Goal: Transaction & Acquisition: Purchase product/service

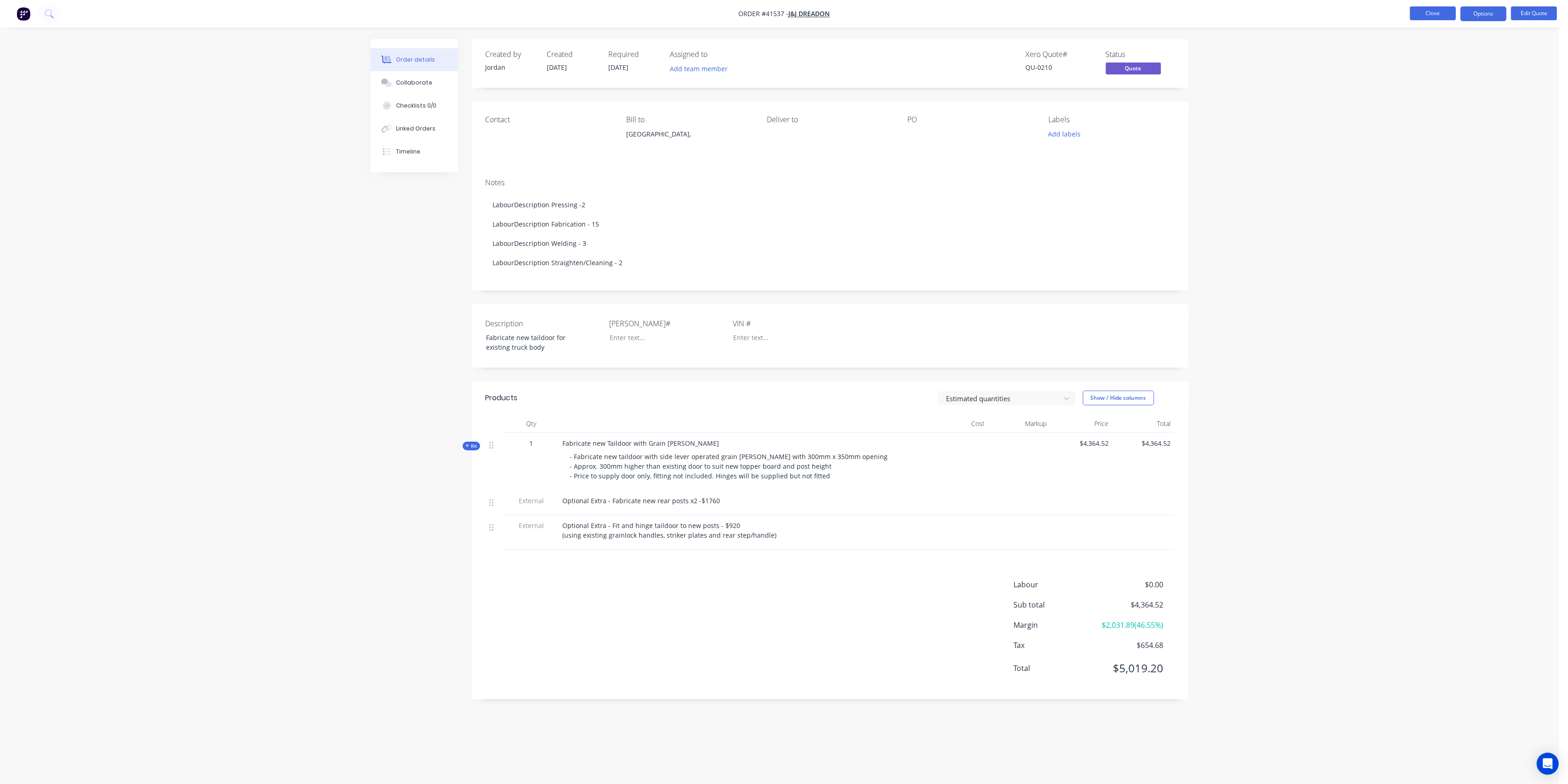
click at [1433, 9] on button "Close" at bounding box center [1433, 13] width 46 height 14
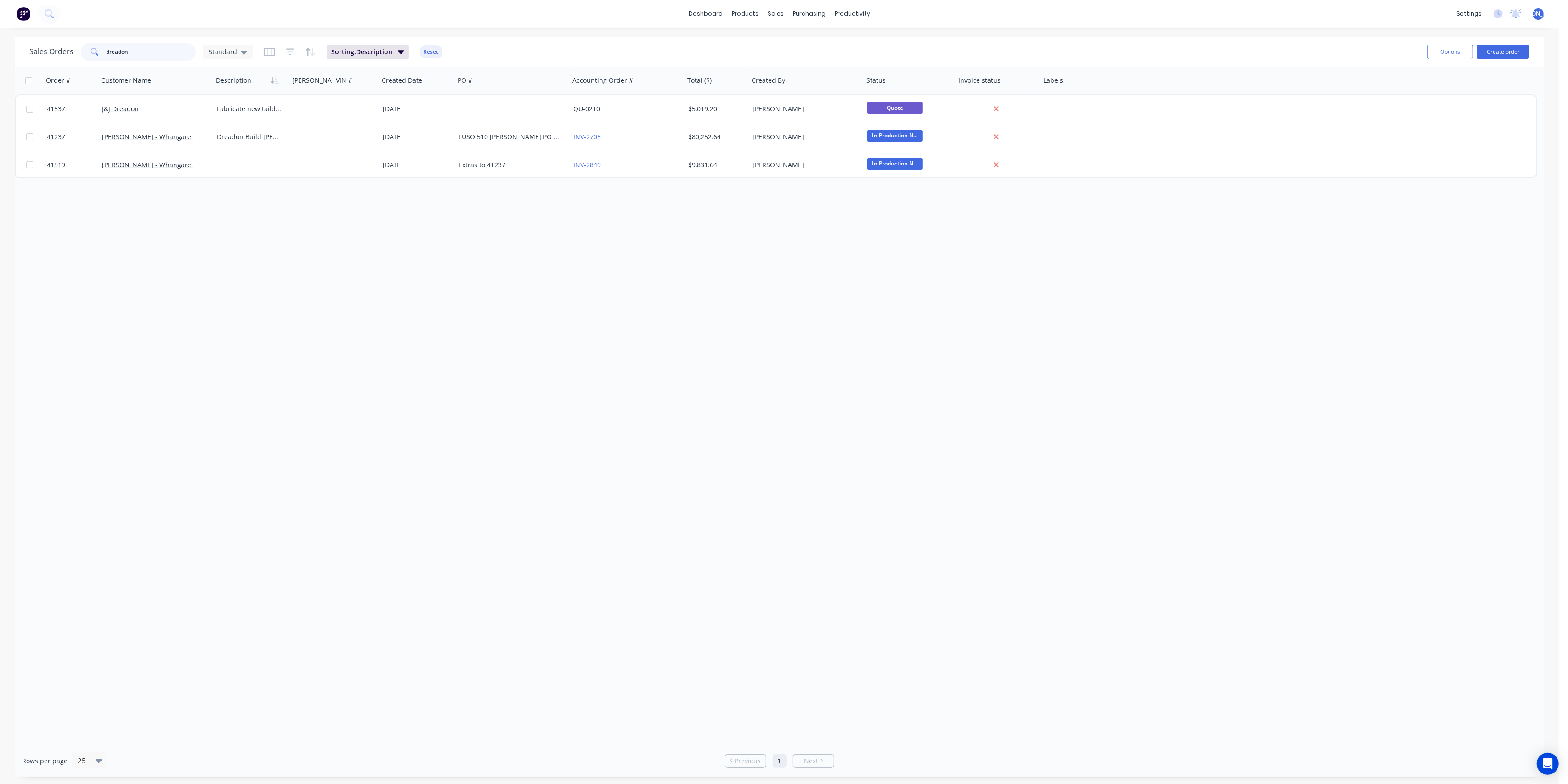
drag, startPoint x: 140, startPoint y: 50, endPoint x: 41, endPoint y: 60, distance: 99.5
click at [41, 60] on div "Sales Orders dreadon Standard" at bounding box center [141, 52] width 223 height 18
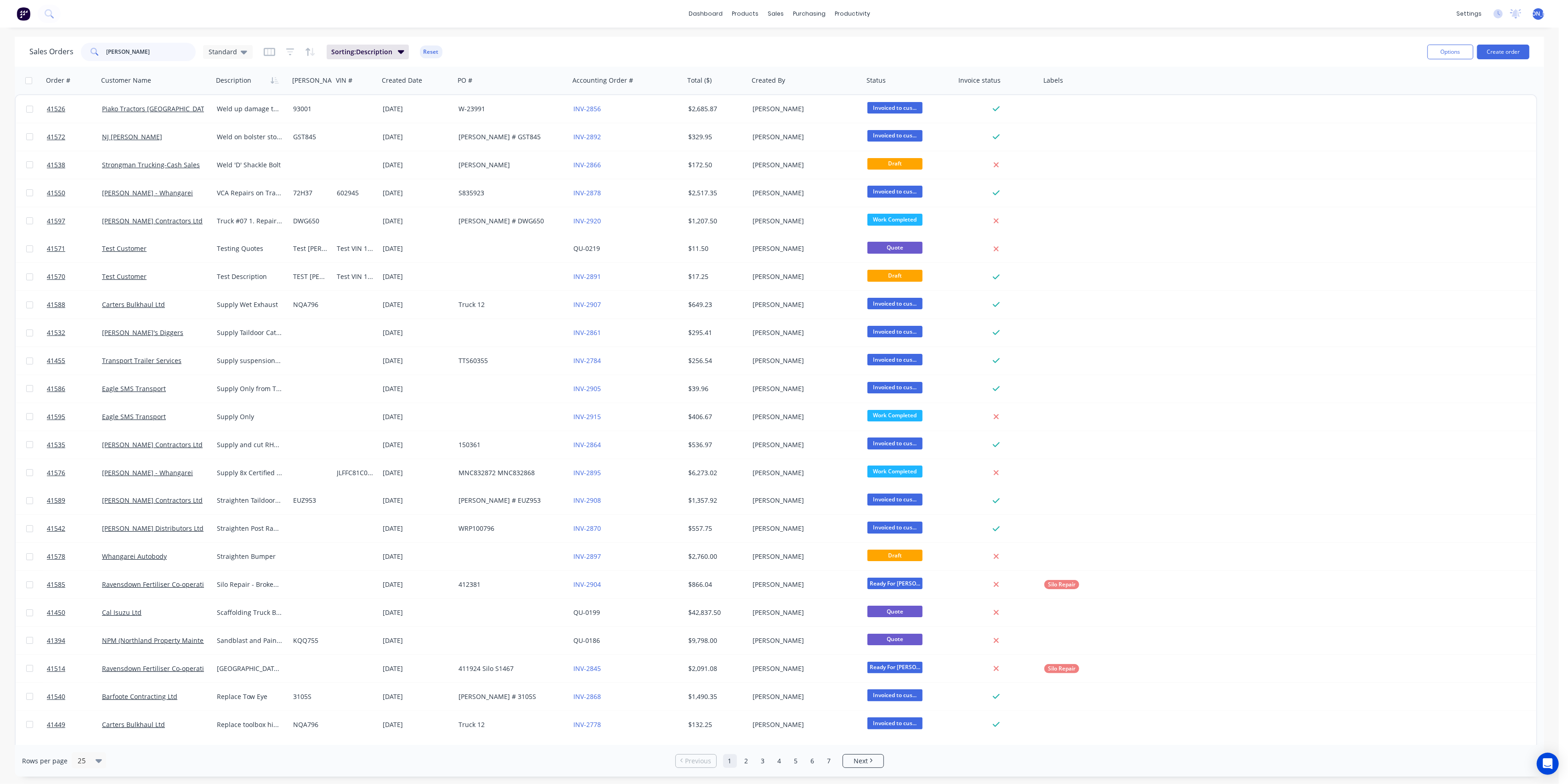
type input "[PERSON_NAME]"
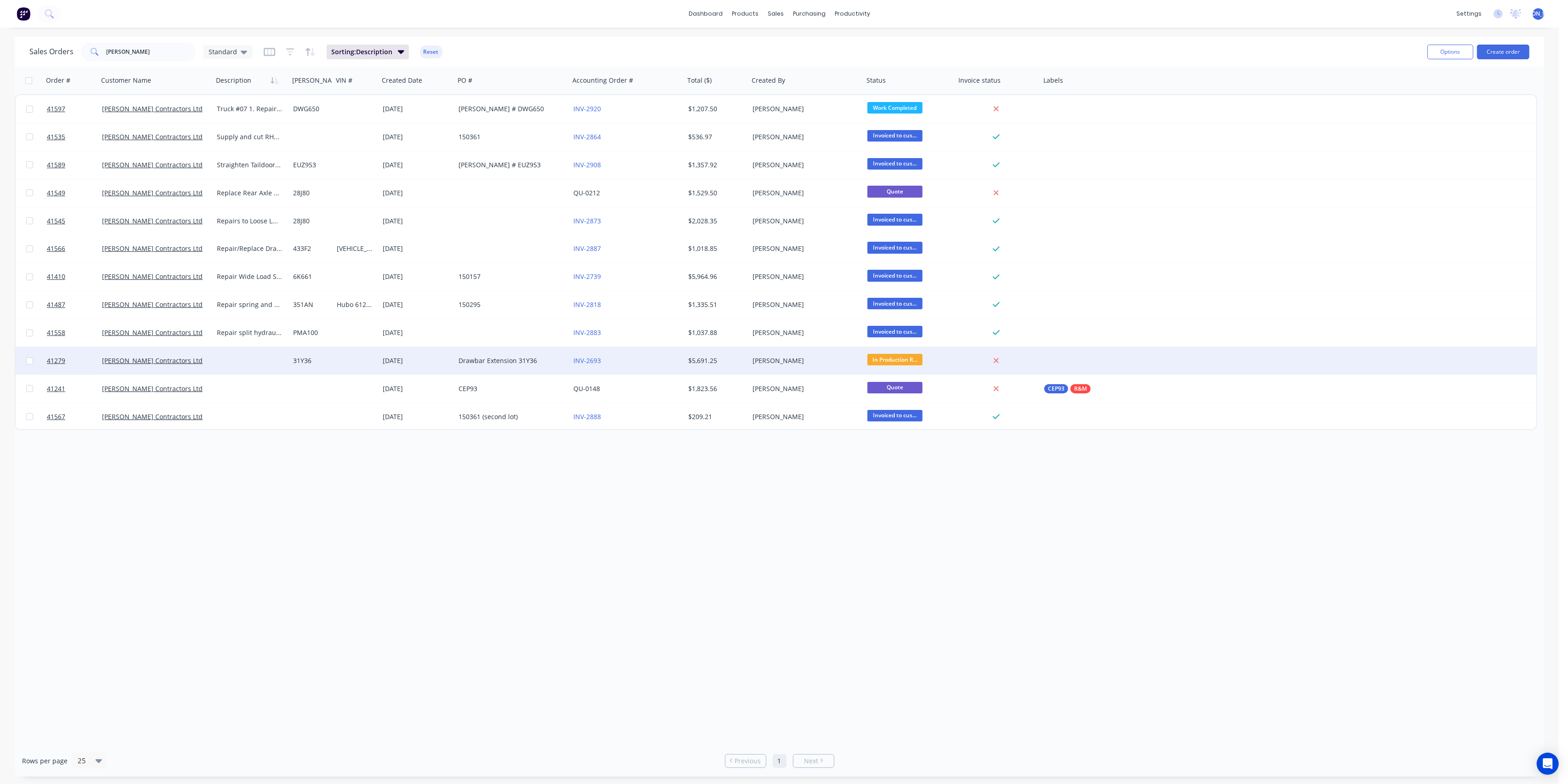
click at [222, 368] on div at bounding box center [251, 361] width 76 height 27
click at [185, 369] on div "[PERSON_NAME] Contractors Ltd" at bounding box center [156, 361] width 115 height 27
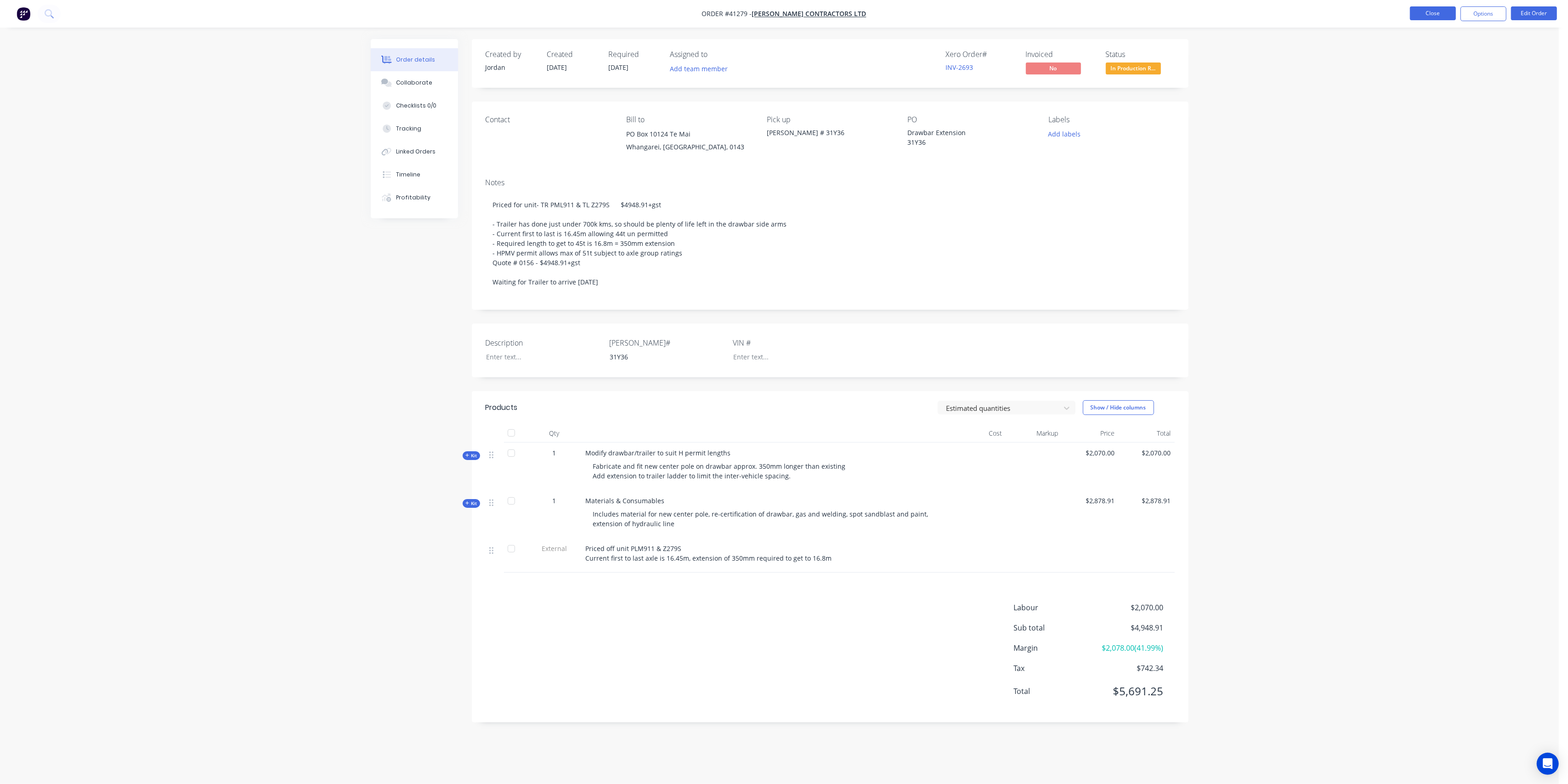
click at [1439, 13] on button "Close" at bounding box center [1433, 13] width 46 height 14
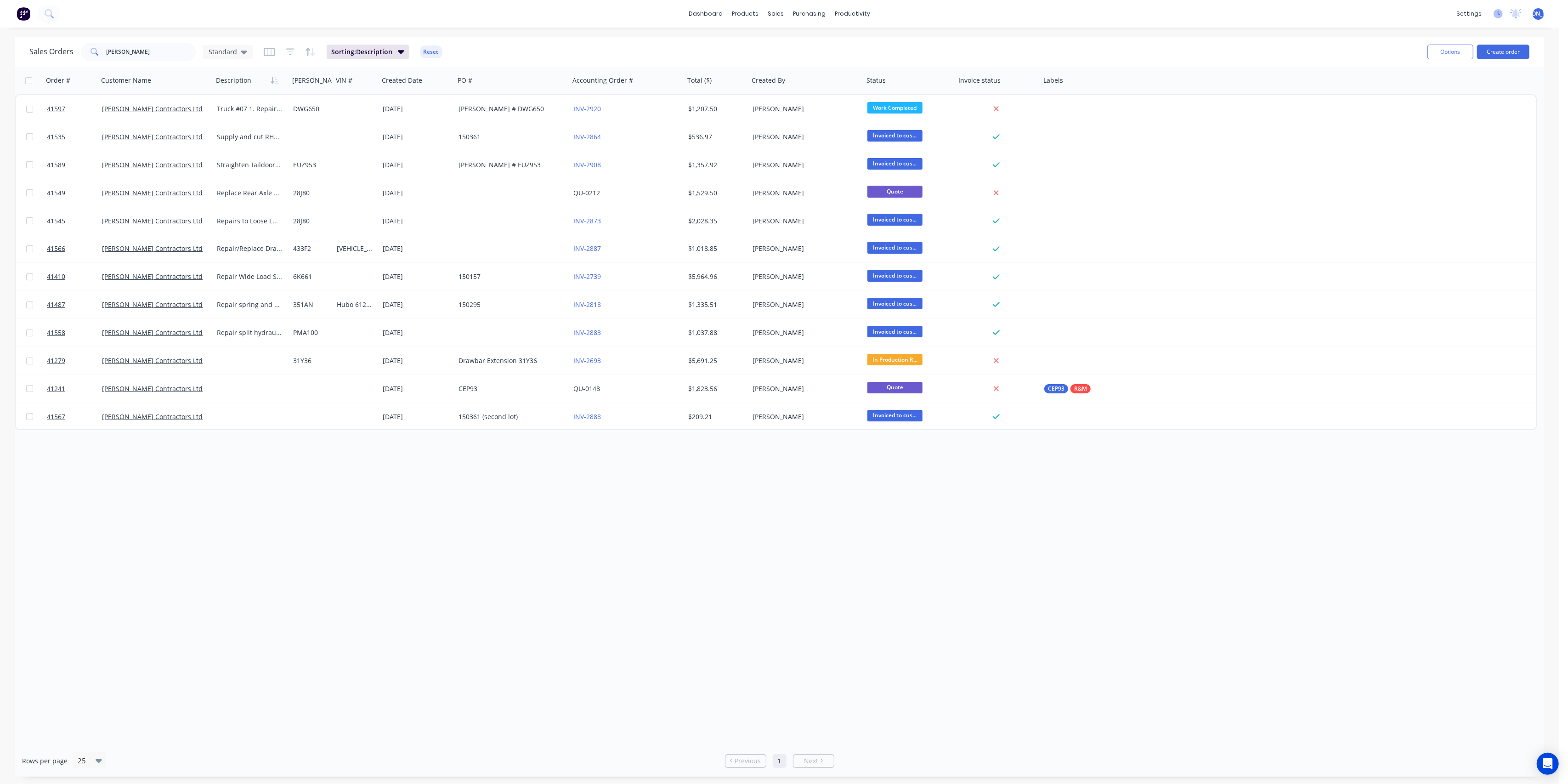
click at [1496, 13] on icon at bounding box center [1498, 14] width 9 height 9
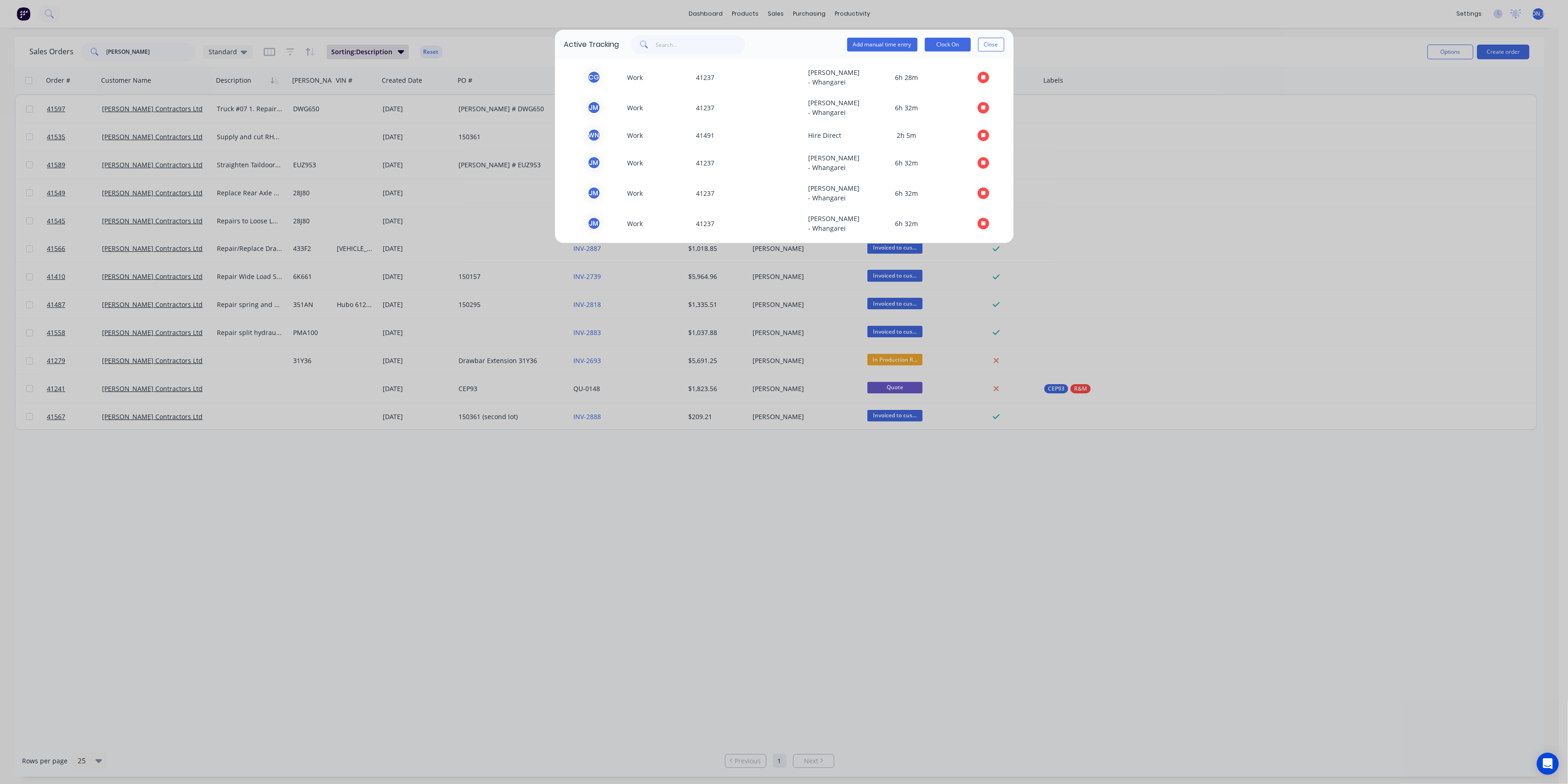
scroll to position [419, 0]
click at [978, 219] on button "button" at bounding box center [984, 219] width 12 height 12
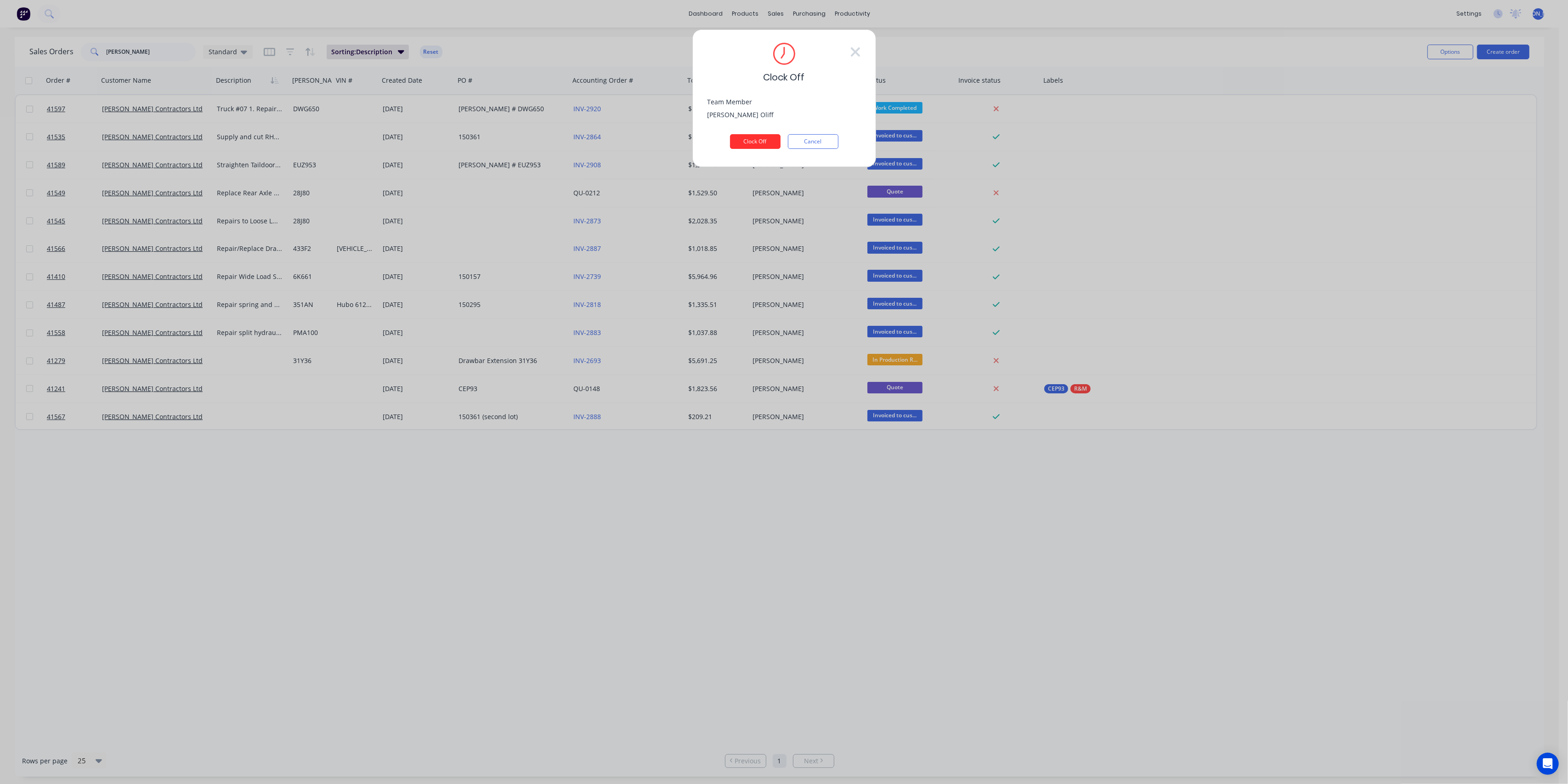
click at [747, 142] on button "Clock Off" at bounding box center [755, 141] width 50 height 15
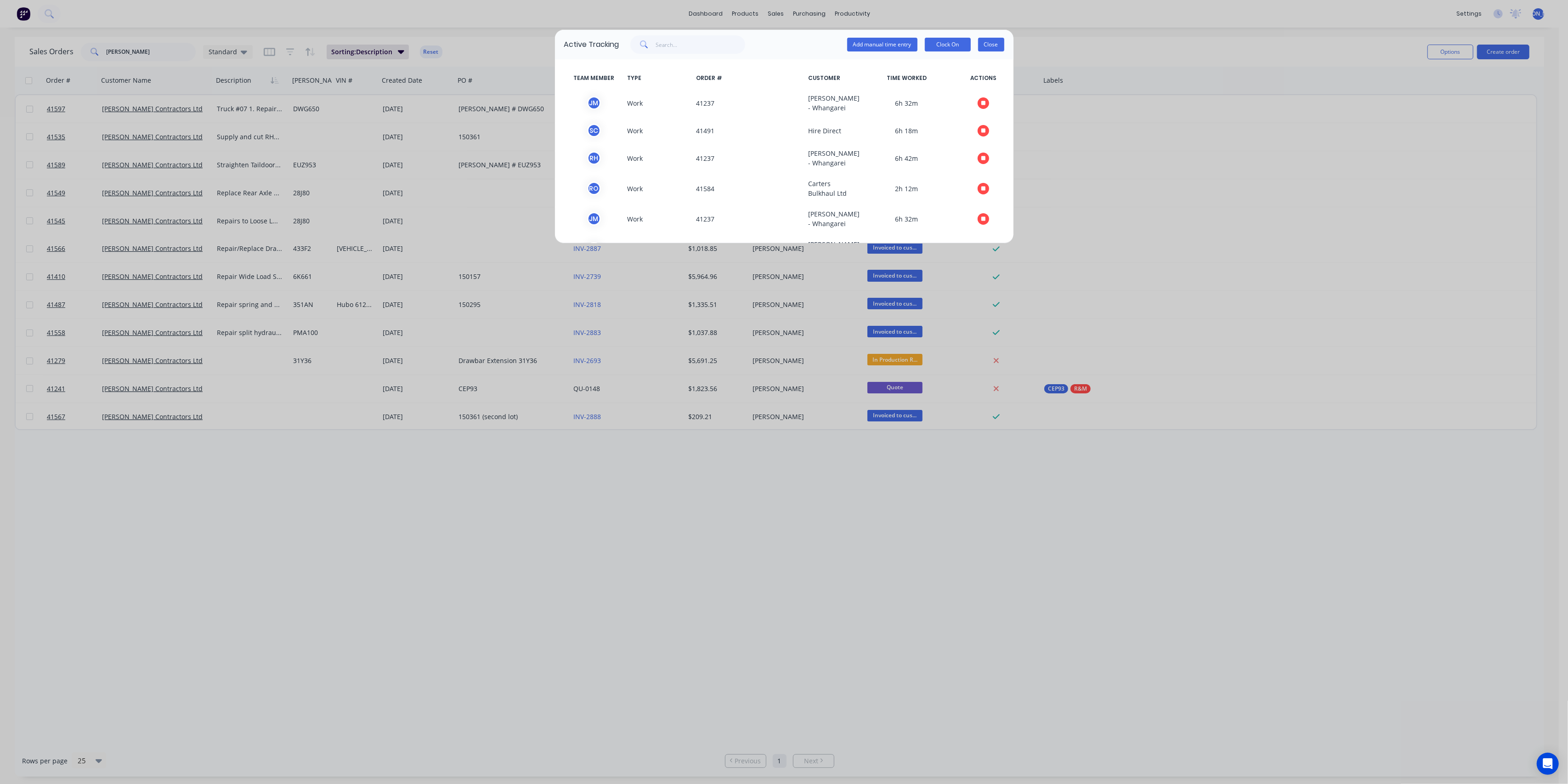
click at [1000, 44] on button "Close" at bounding box center [991, 44] width 26 height 14
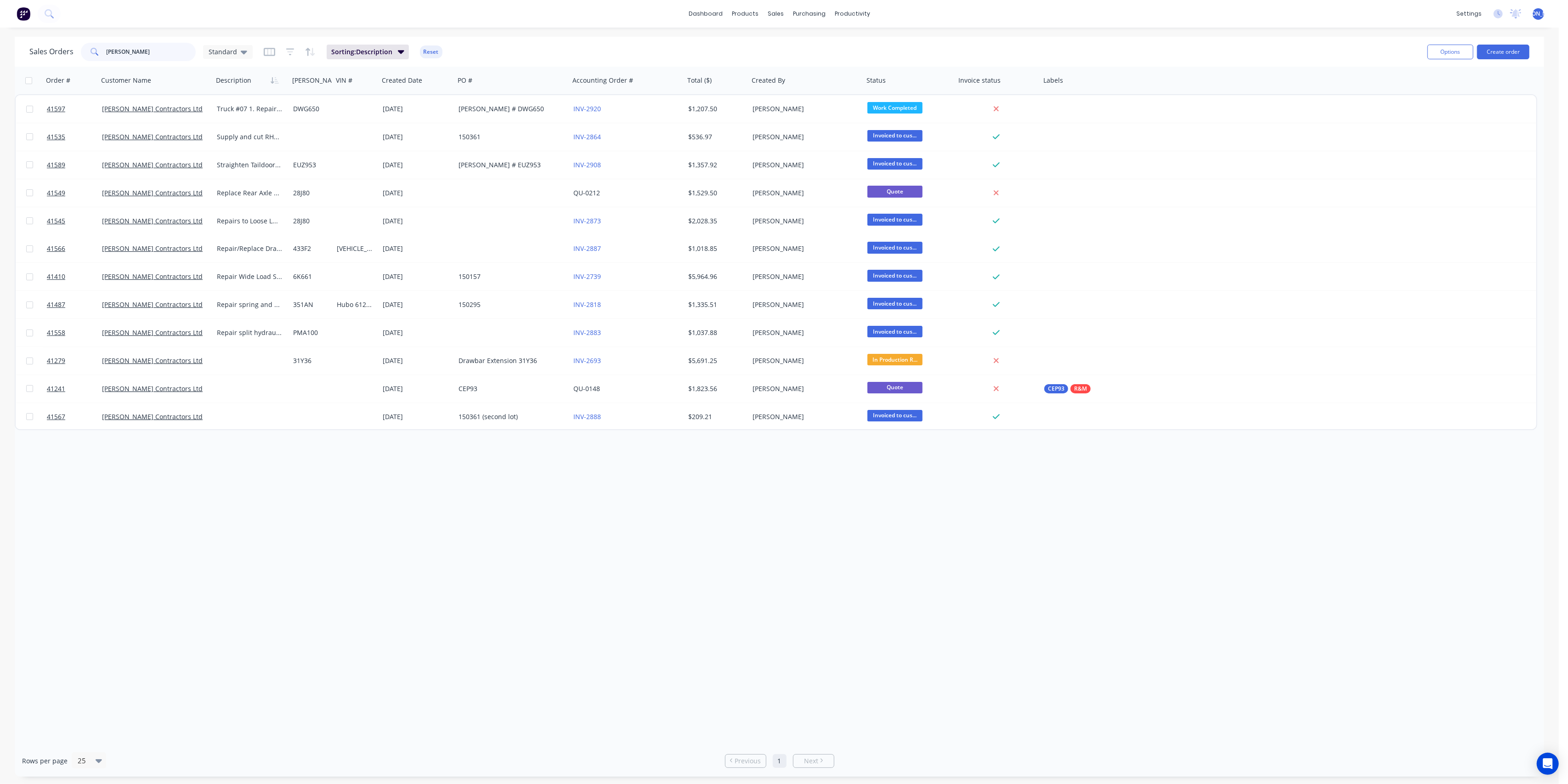
drag, startPoint x: 140, startPoint y: 51, endPoint x: 46, endPoint y: 39, distance: 94.8
click at [46, 39] on div "Sales Orders [PERSON_NAME] Standard Sorting: Description Reset Options Create o…" at bounding box center [779, 52] width 1529 height 30
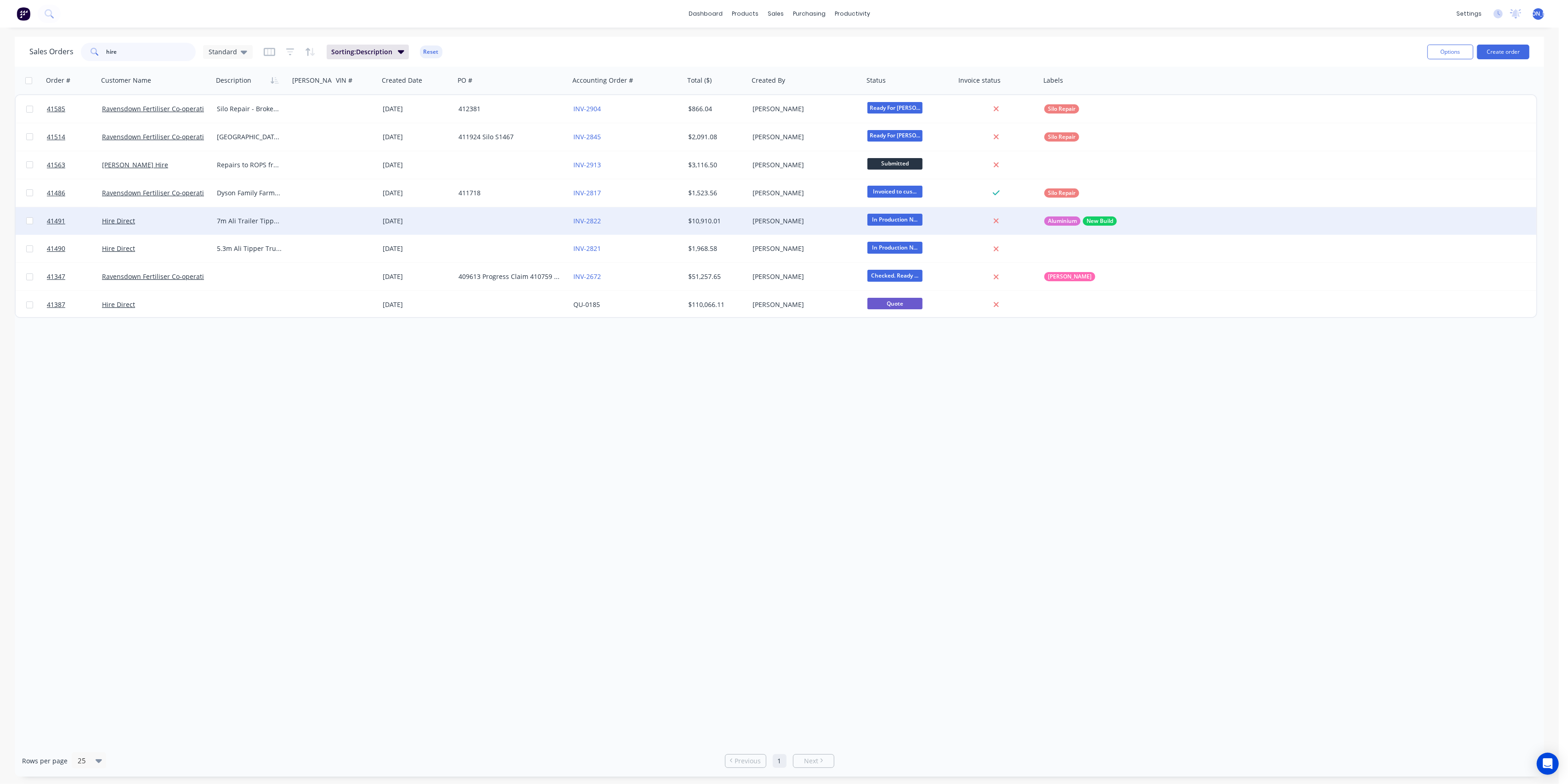
type input "hire"
click at [182, 221] on div "Hire Direct" at bounding box center [153, 221] width 102 height 9
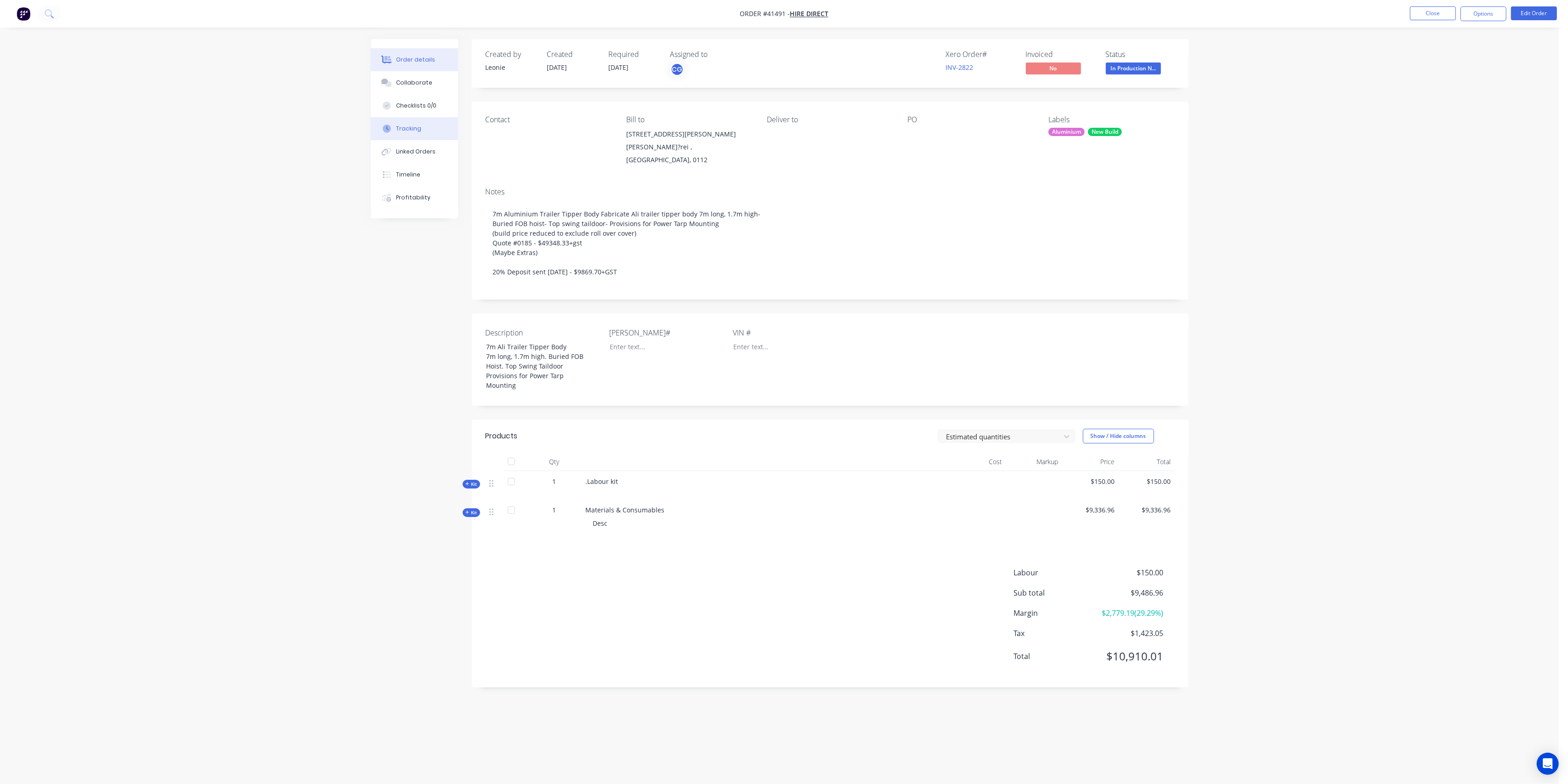
click at [424, 127] on button "Tracking" at bounding box center [415, 128] width 88 height 23
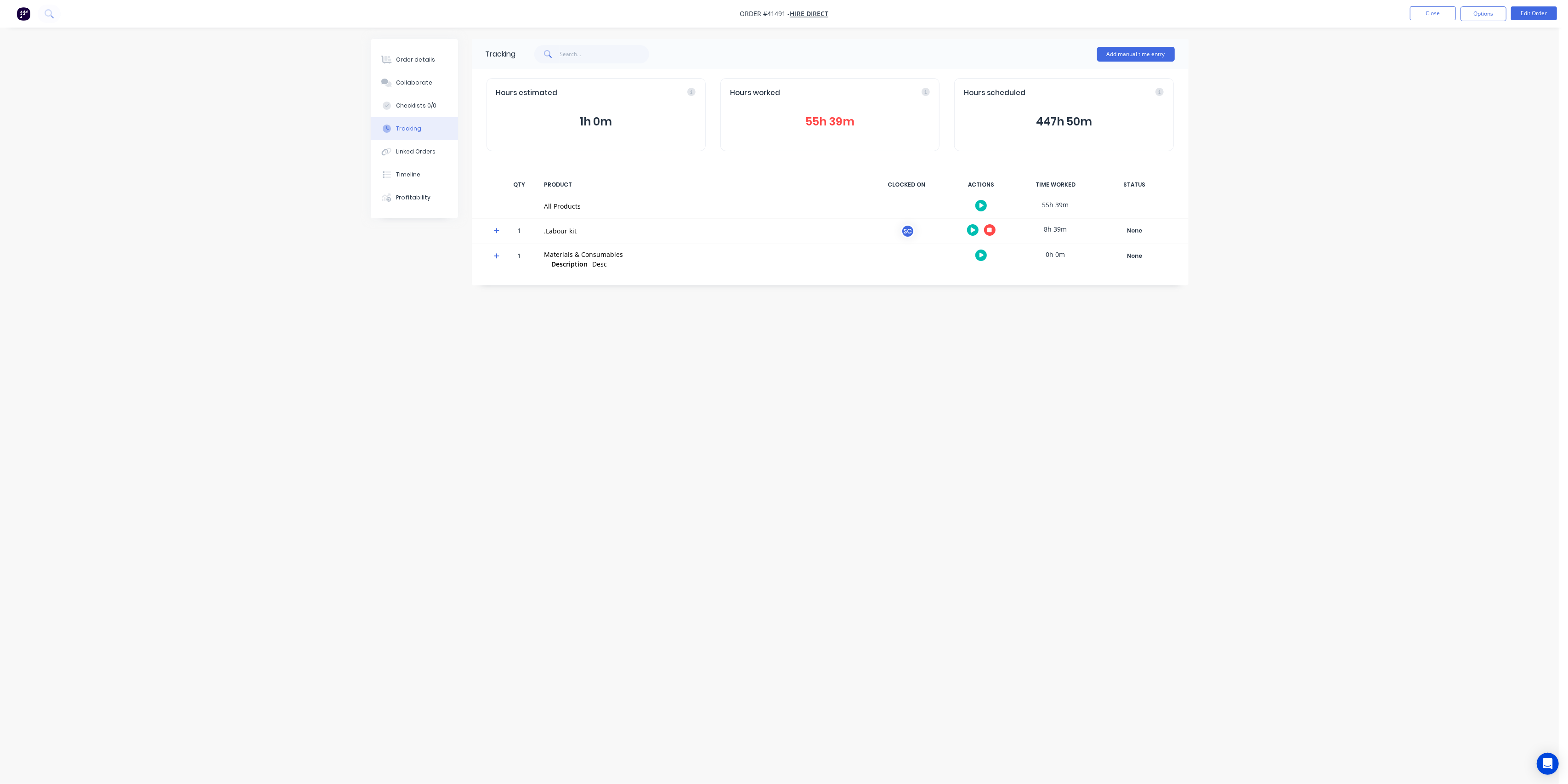
click at [982, 200] on button "button" at bounding box center [981, 206] width 12 height 12
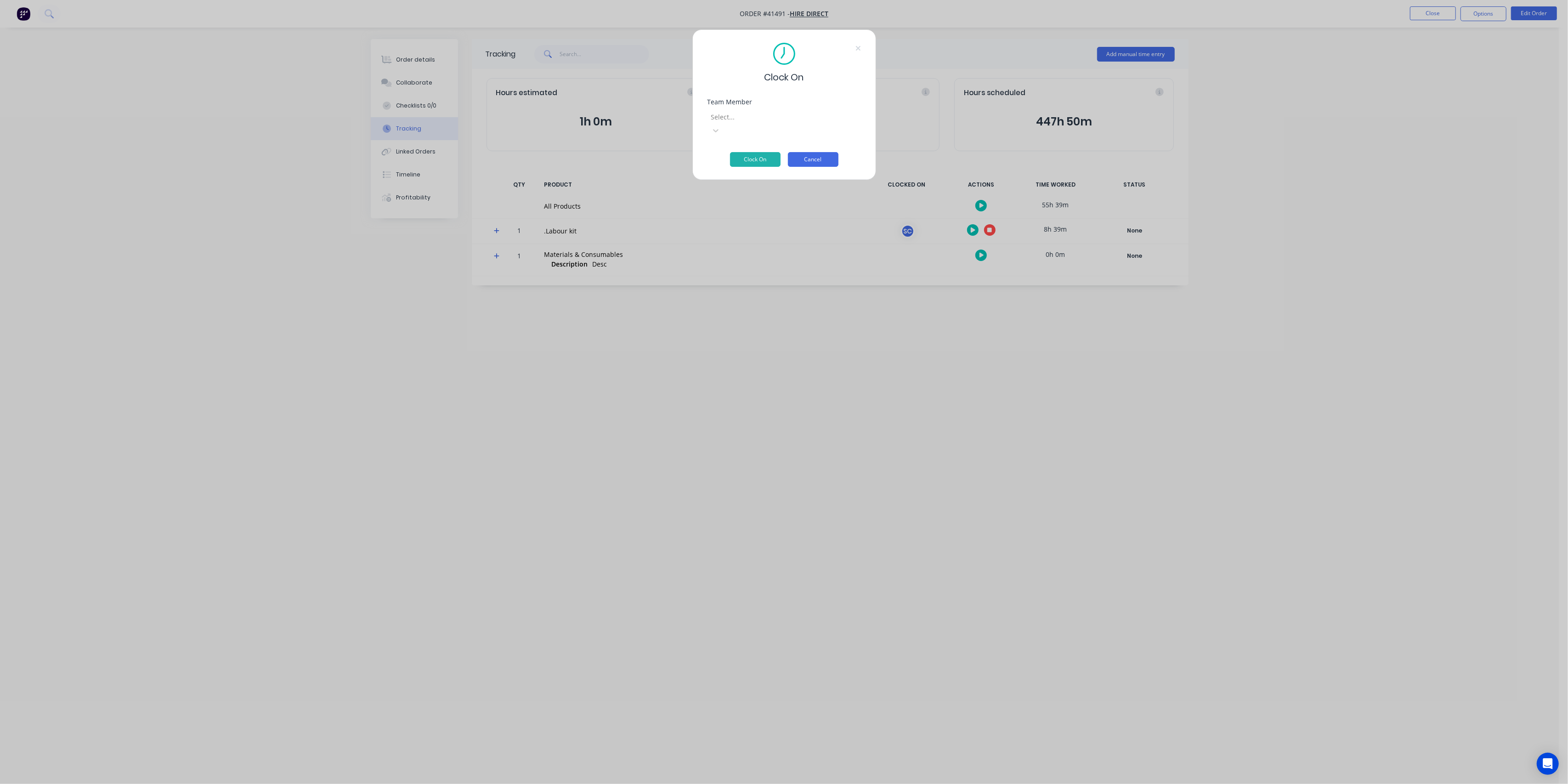
drag, startPoint x: 822, startPoint y: 146, endPoint x: 904, endPoint y: 161, distance: 83.4
click at [823, 152] on button "Cancel" at bounding box center [813, 159] width 50 height 15
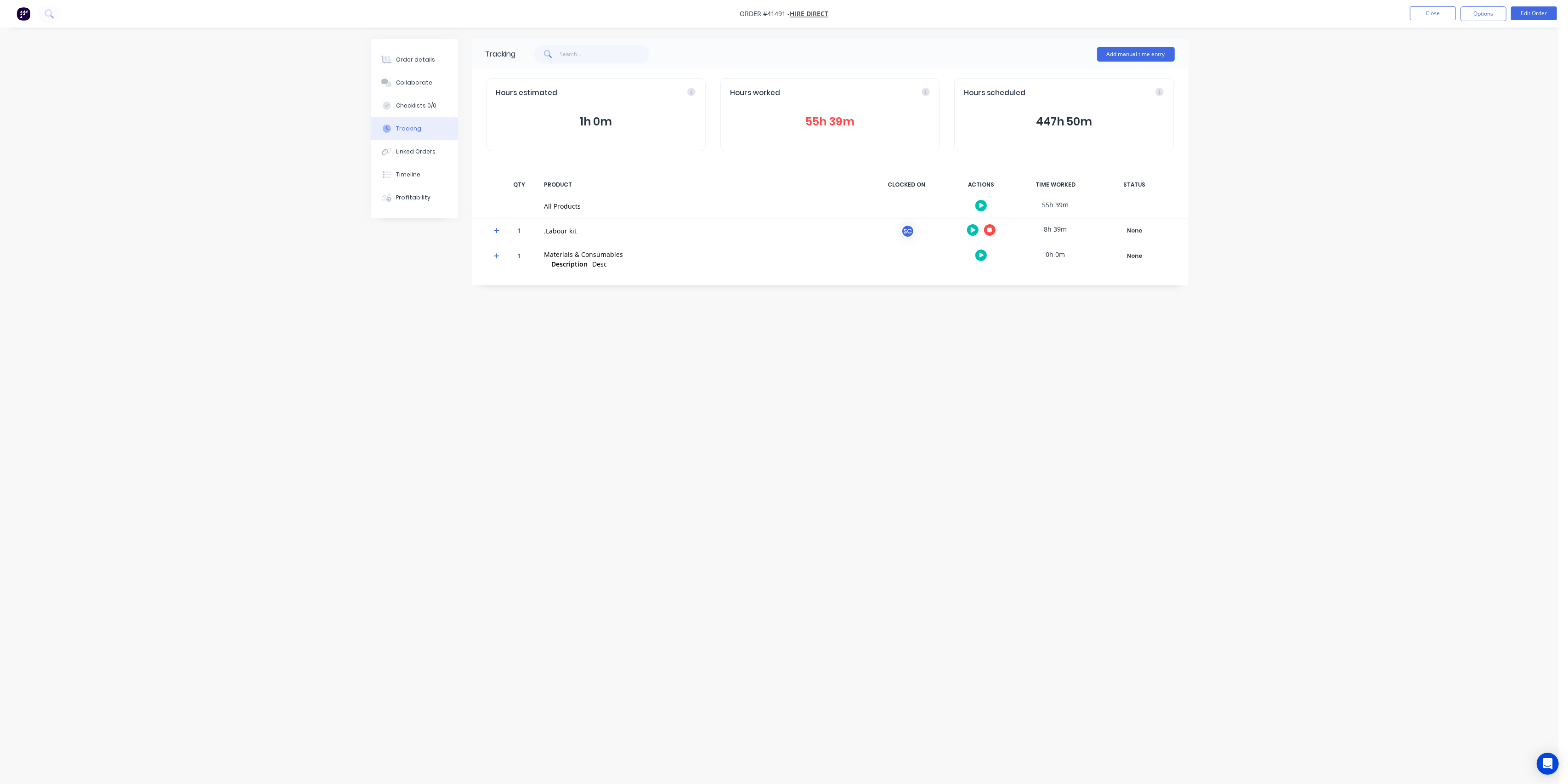
click at [975, 230] on icon "button" at bounding box center [973, 230] width 5 height 5
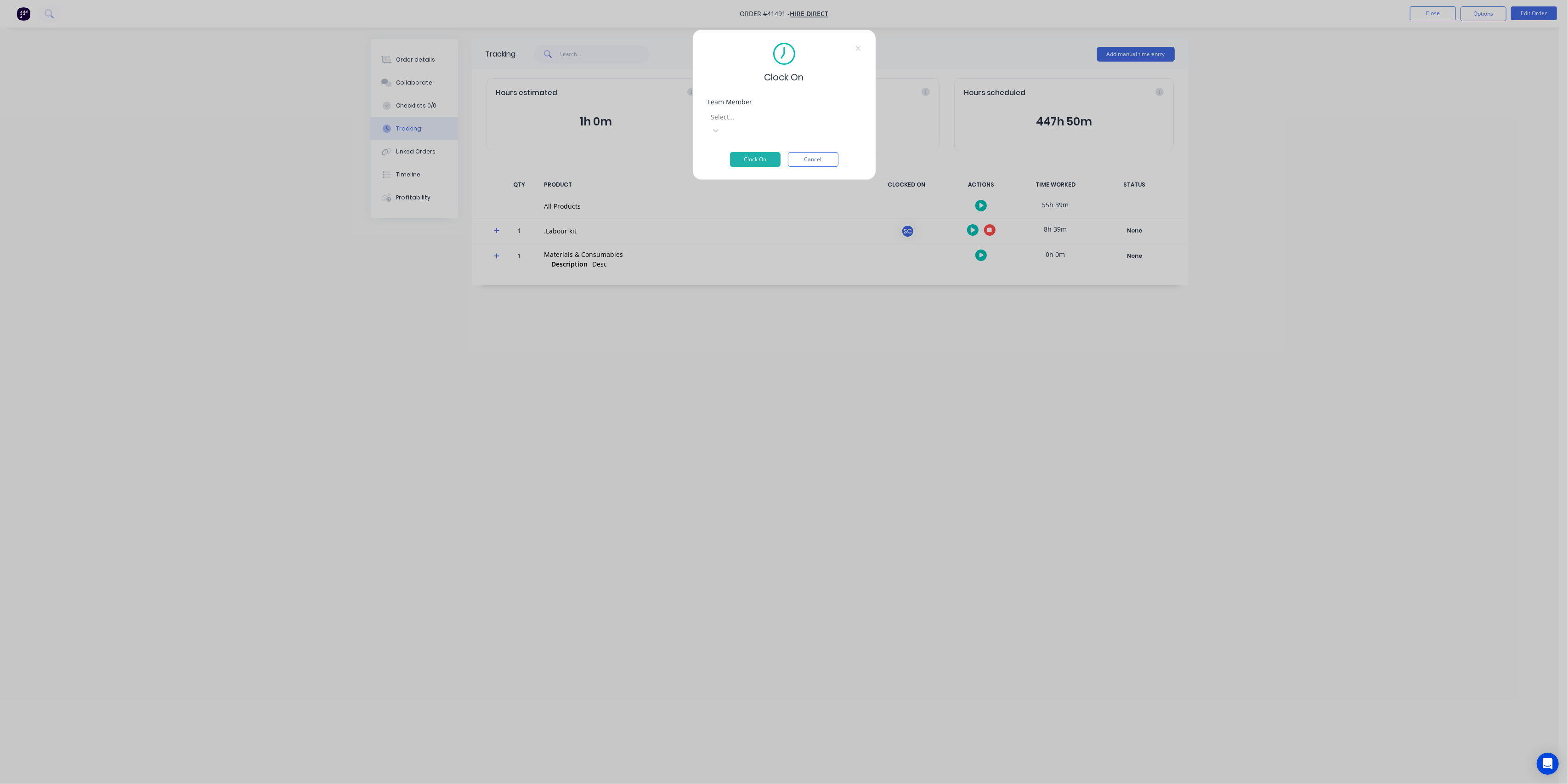
click at [766, 117] on div at bounding box center [776, 117] width 133 height 12
click at [760, 152] on button "Clock On" at bounding box center [755, 159] width 50 height 15
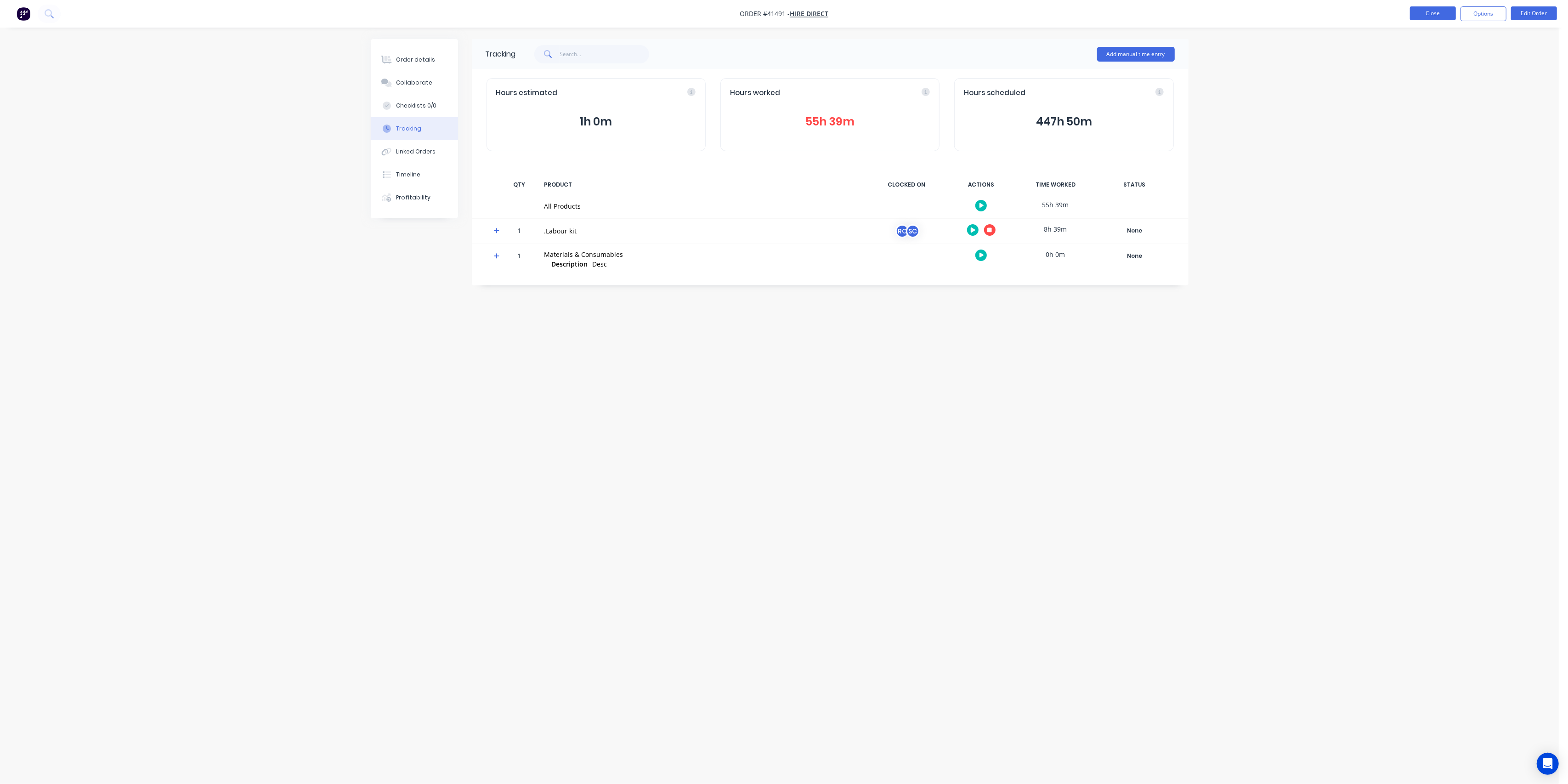
click at [1443, 16] on button "Close" at bounding box center [1433, 13] width 46 height 14
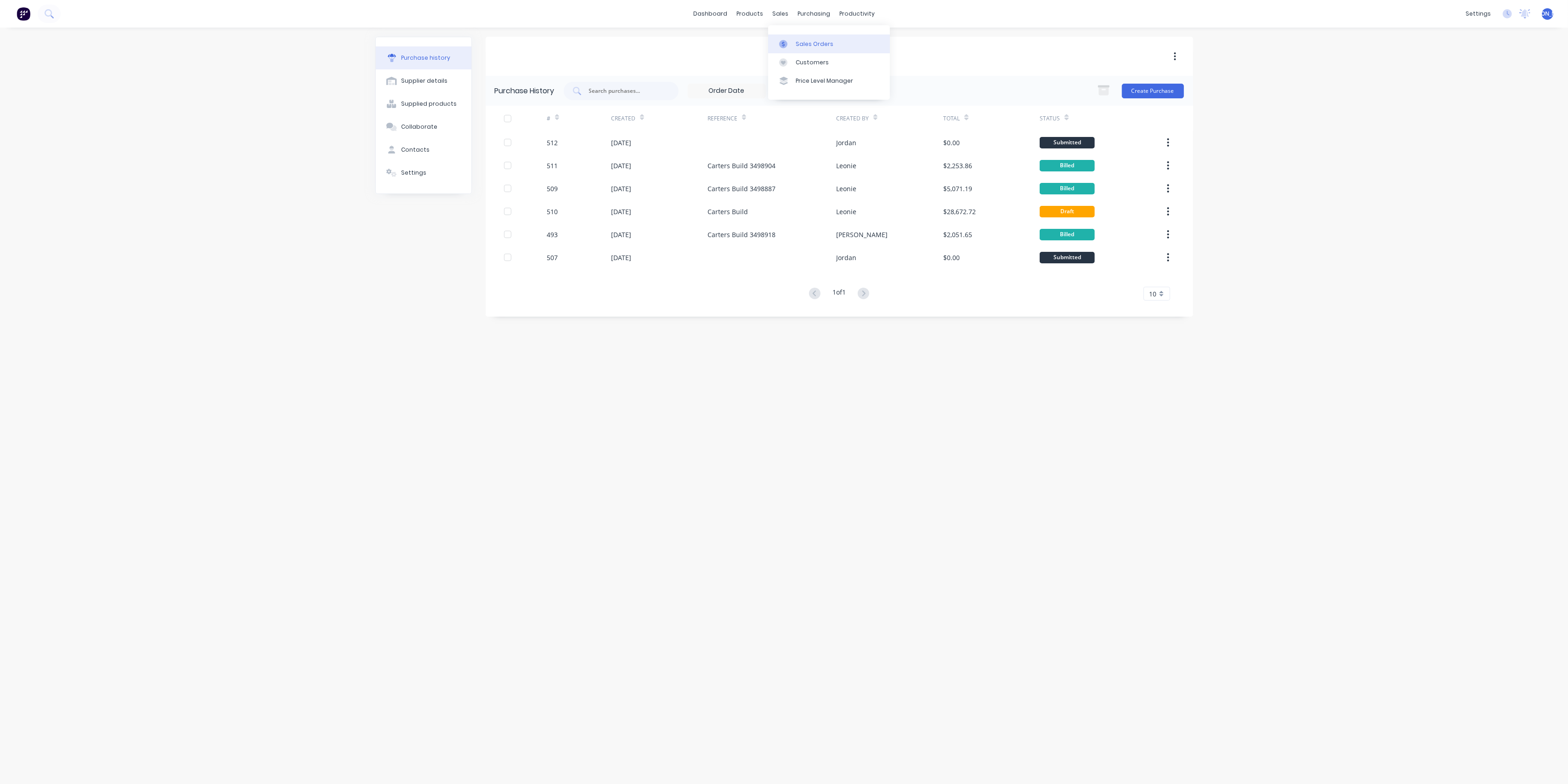
click at [819, 42] on div "Sales Orders" at bounding box center [815, 44] width 38 height 8
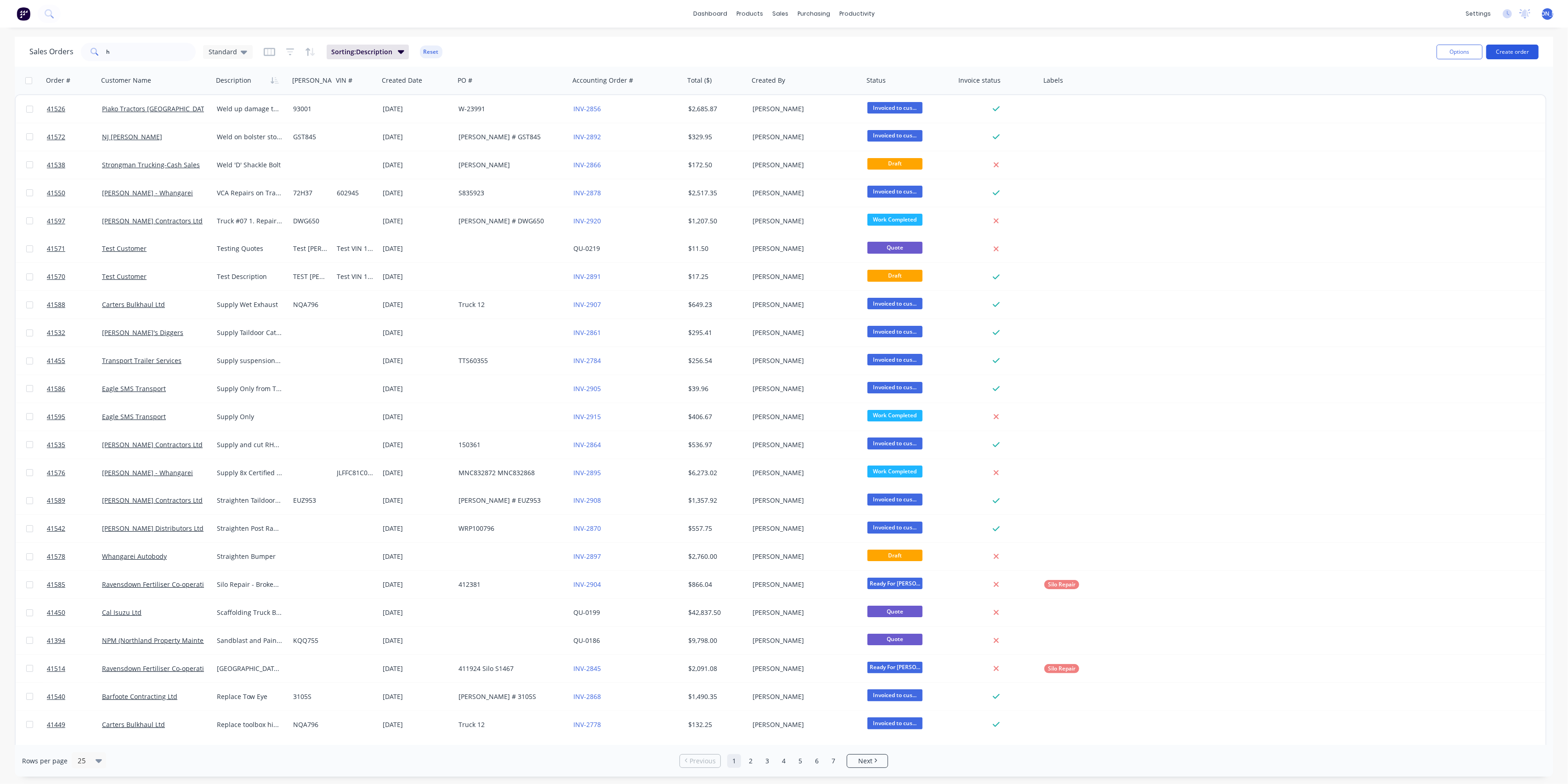
click at [1523, 55] on button "Create order" at bounding box center [1512, 52] width 52 height 15
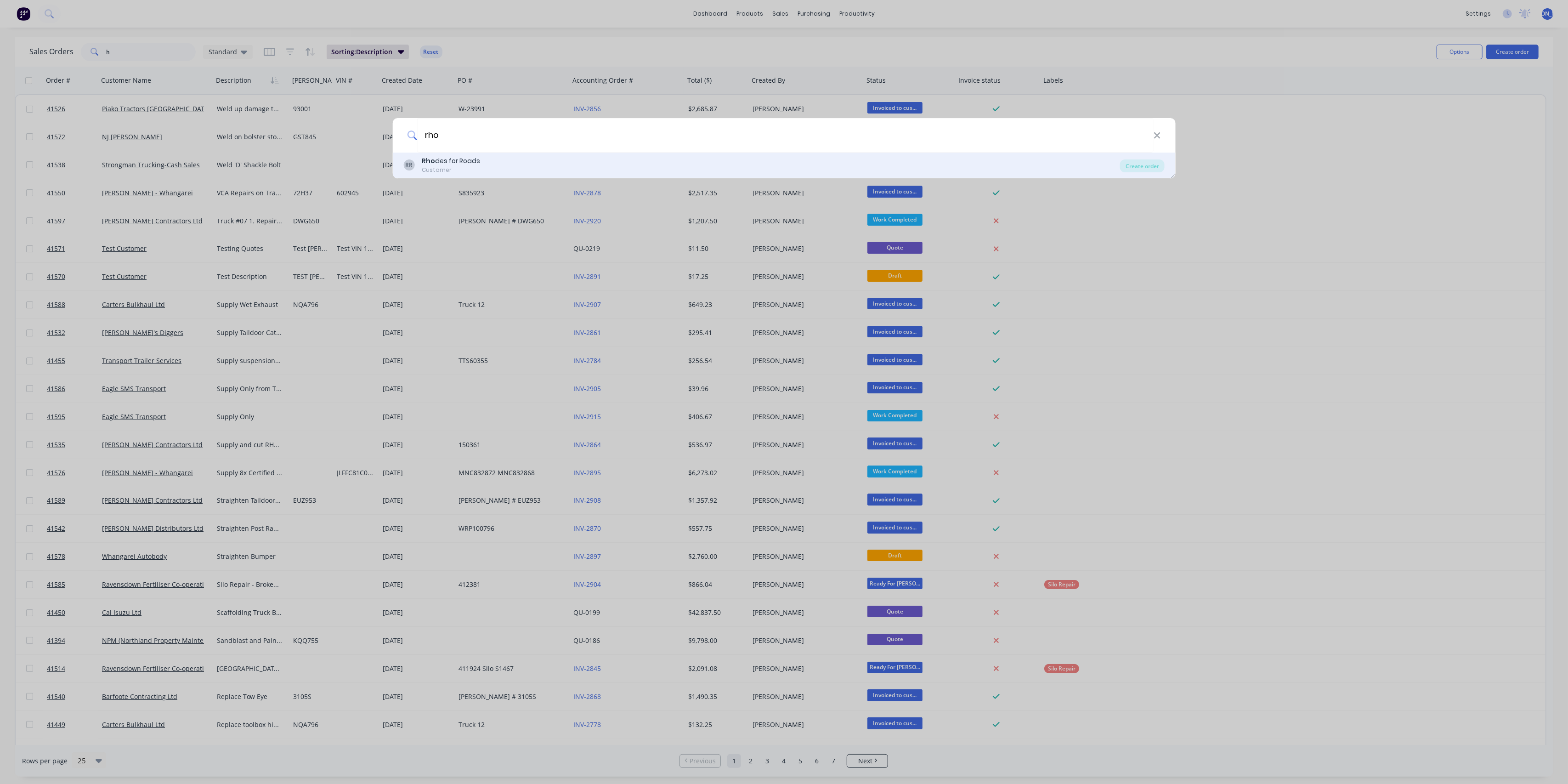
type input "rho"
click at [555, 172] on div "RR Rho des for Roads Customer" at bounding box center [761, 165] width 717 height 18
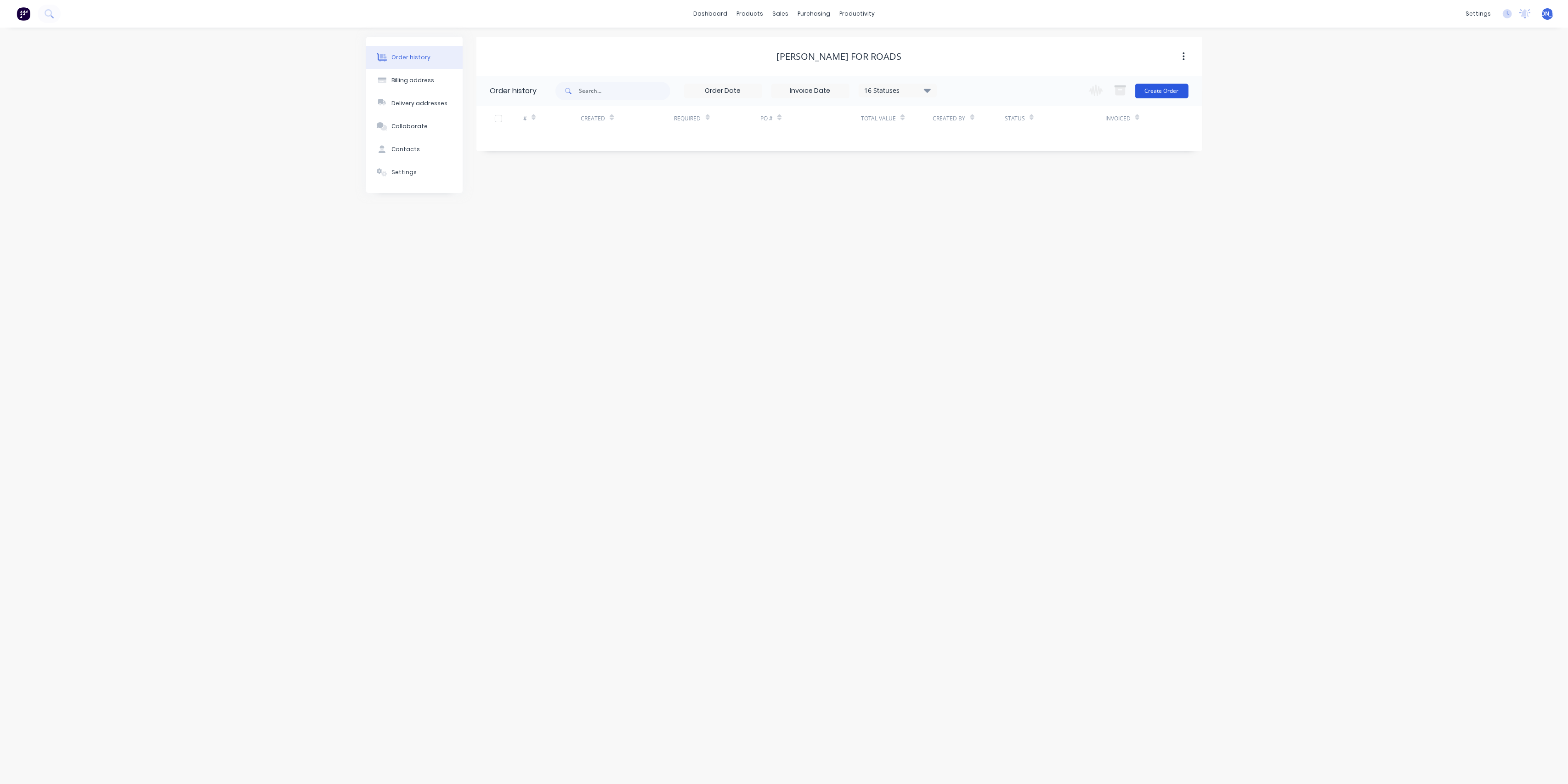
click at [1174, 93] on button "Create Order" at bounding box center [1162, 91] width 54 height 15
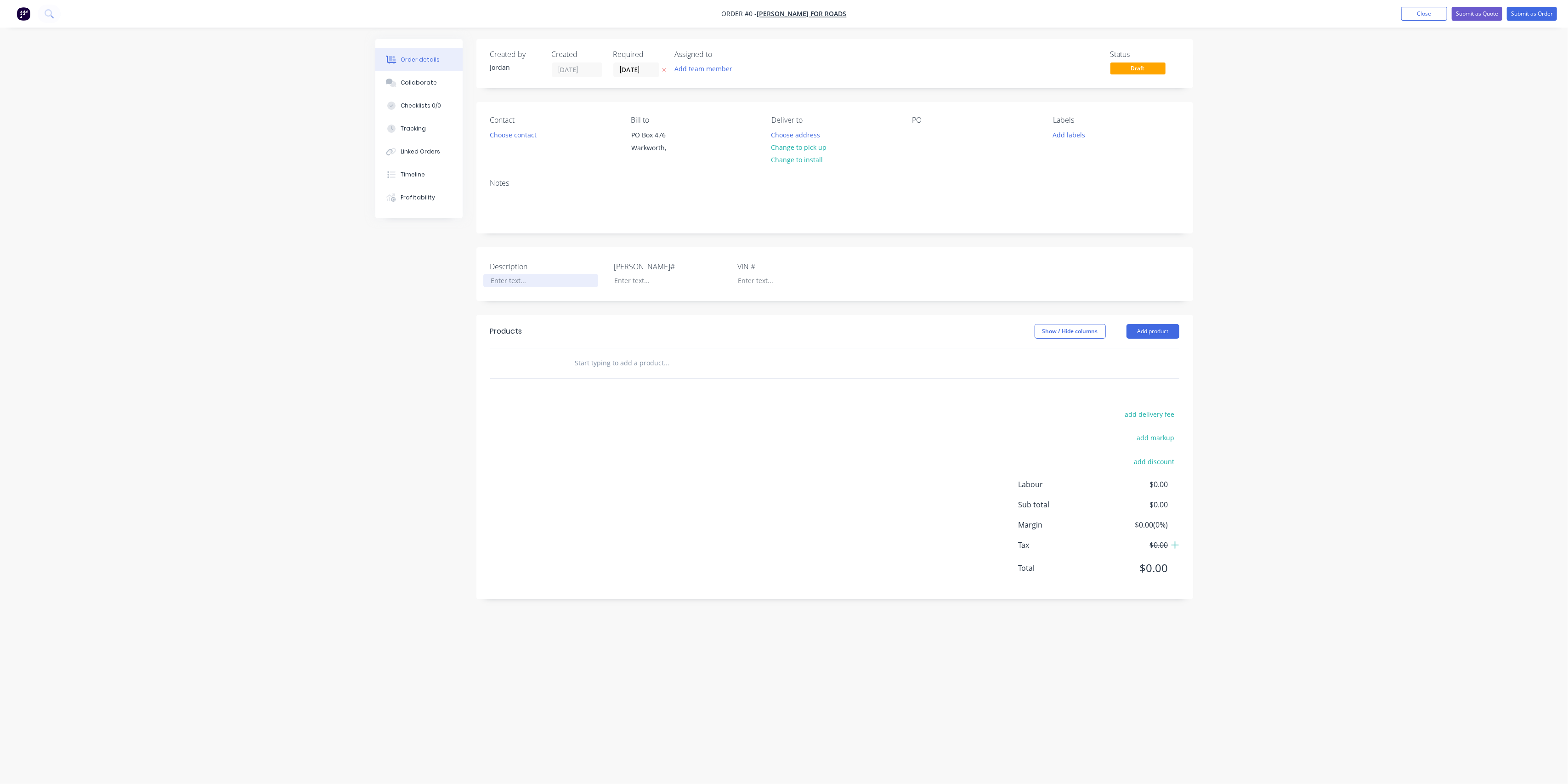
click at [507, 281] on div at bounding box center [541, 280] width 115 height 13
click at [414, 297] on div "Creating draft order... Loading... Order details Collaborate Checklists 0/0 Tra…" at bounding box center [785, 374] width 836 height 671
click at [402, 125] on div "Tracking" at bounding box center [413, 129] width 25 height 8
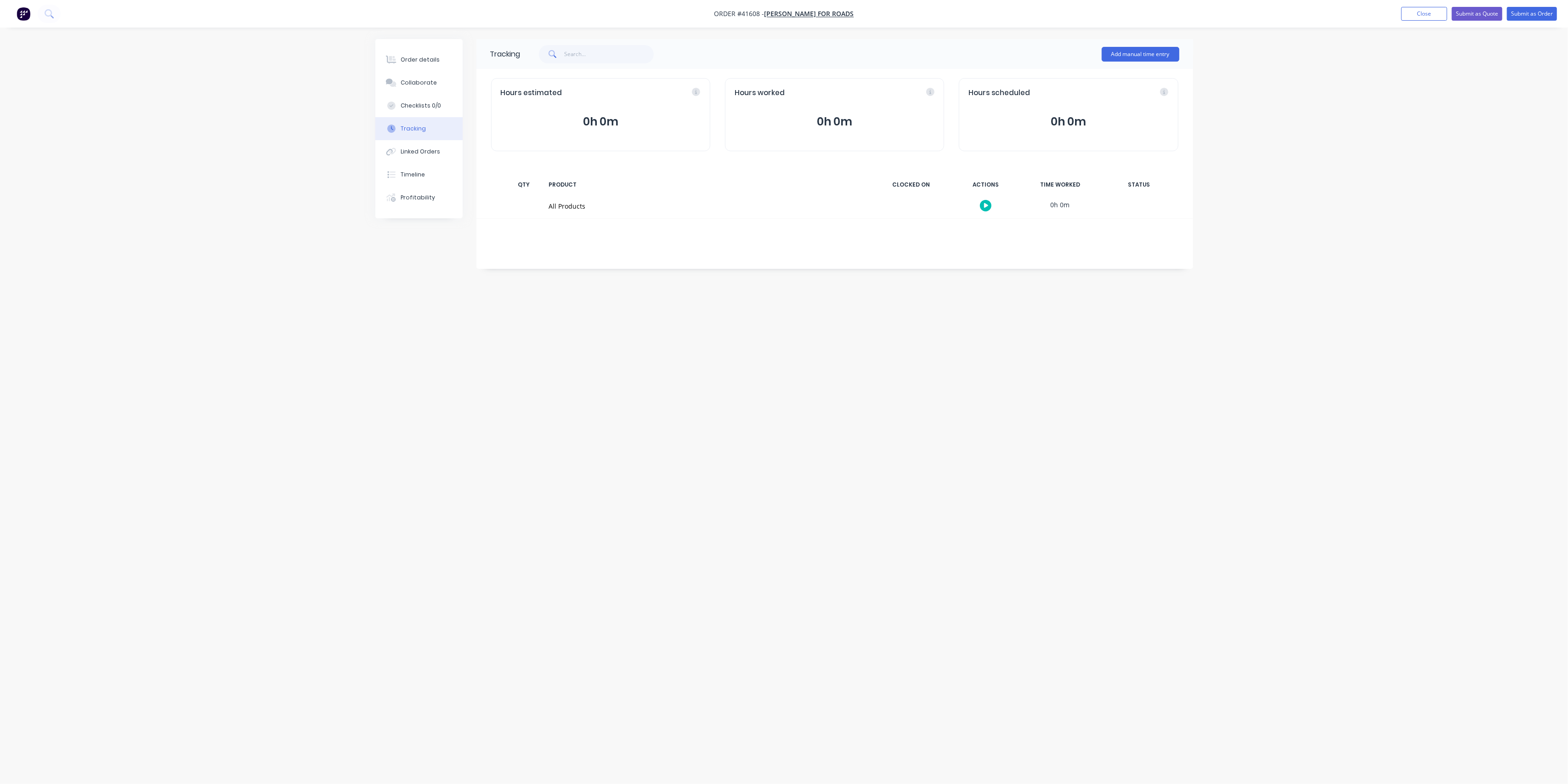
click at [990, 205] on button "button" at bounding box center [986, 206] width 12 height 12
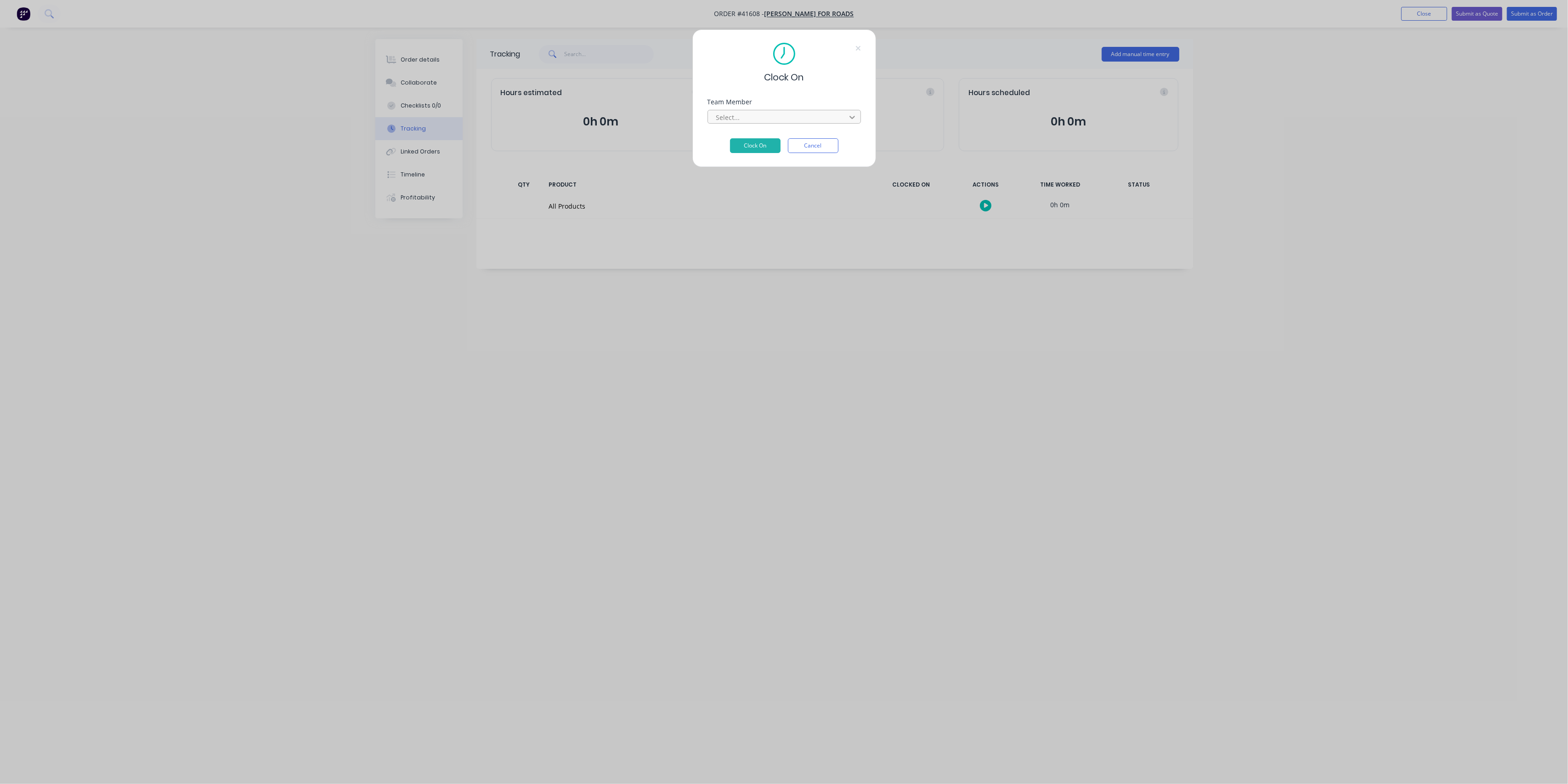
click at [852, 116] on icon at bounding box center [853, 117] width 9 height 9
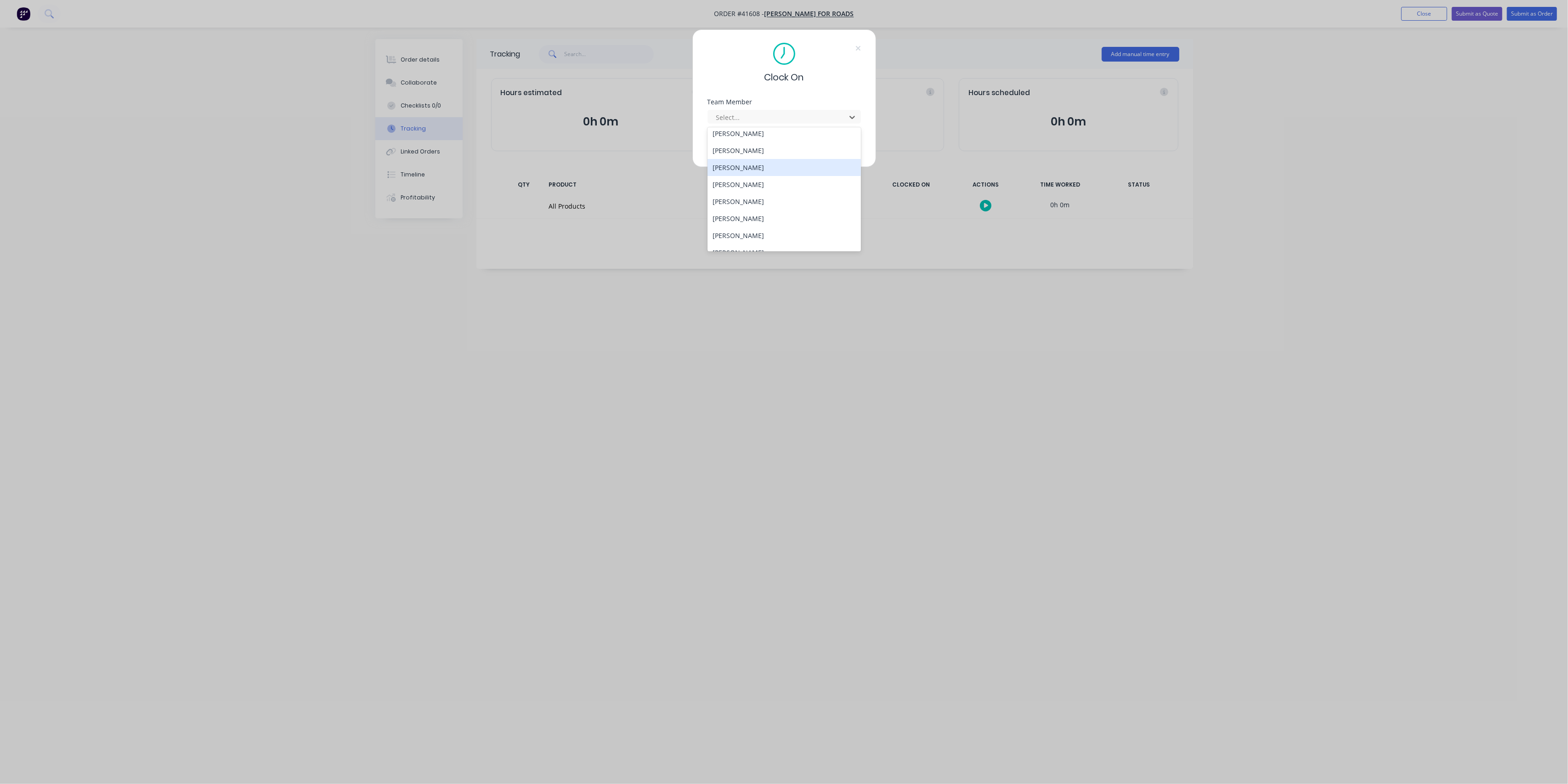
scroll to position [185, 0]
click at [751, 156] on div "[PERSON_NAME]" at bounding box center [784, 156] width 154 height 17
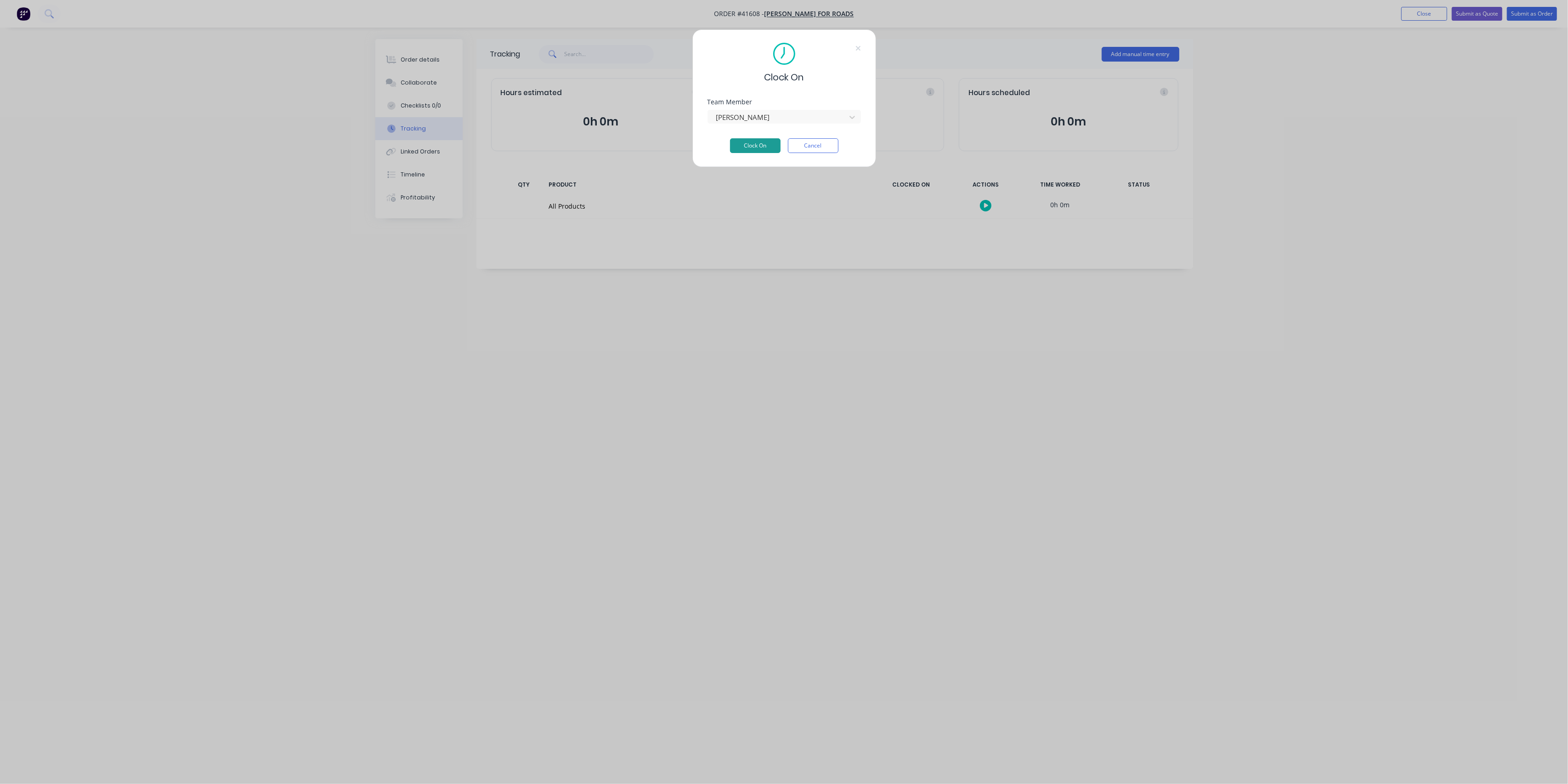
click at [758, 150] on button "Clock On" at bounding box center [755, 146] width 50 height 15
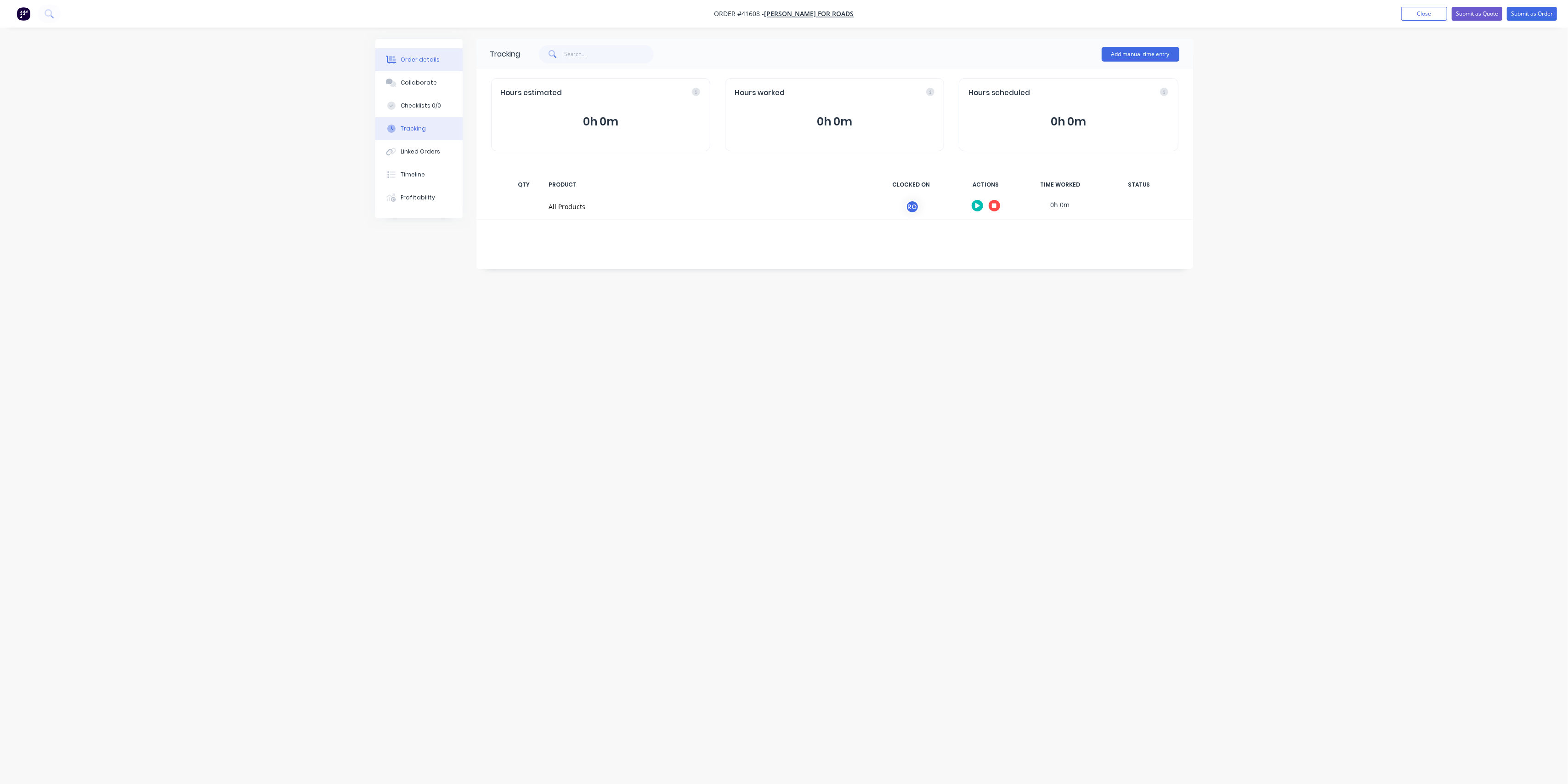
click at [382, 63] on button "Order details" at bounding box center [419, 59] width 88 height 23
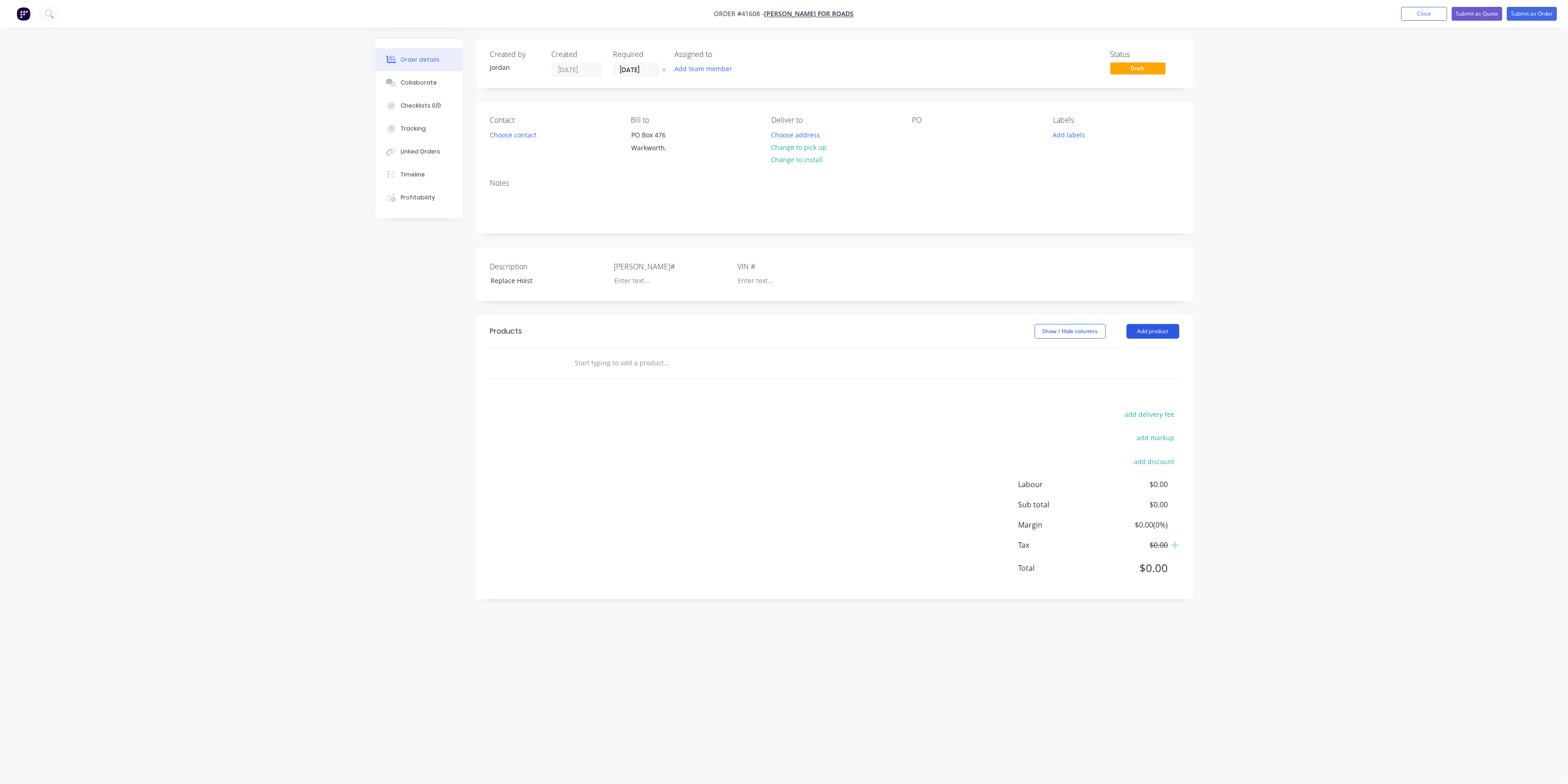
click at [1145, 326] on button "Add product" at bounding box center [1152, 331] width 53 height 15
click at [1158, 359] on div "Product catalogue" at bounding box center [1135, 354] width 71 height 13
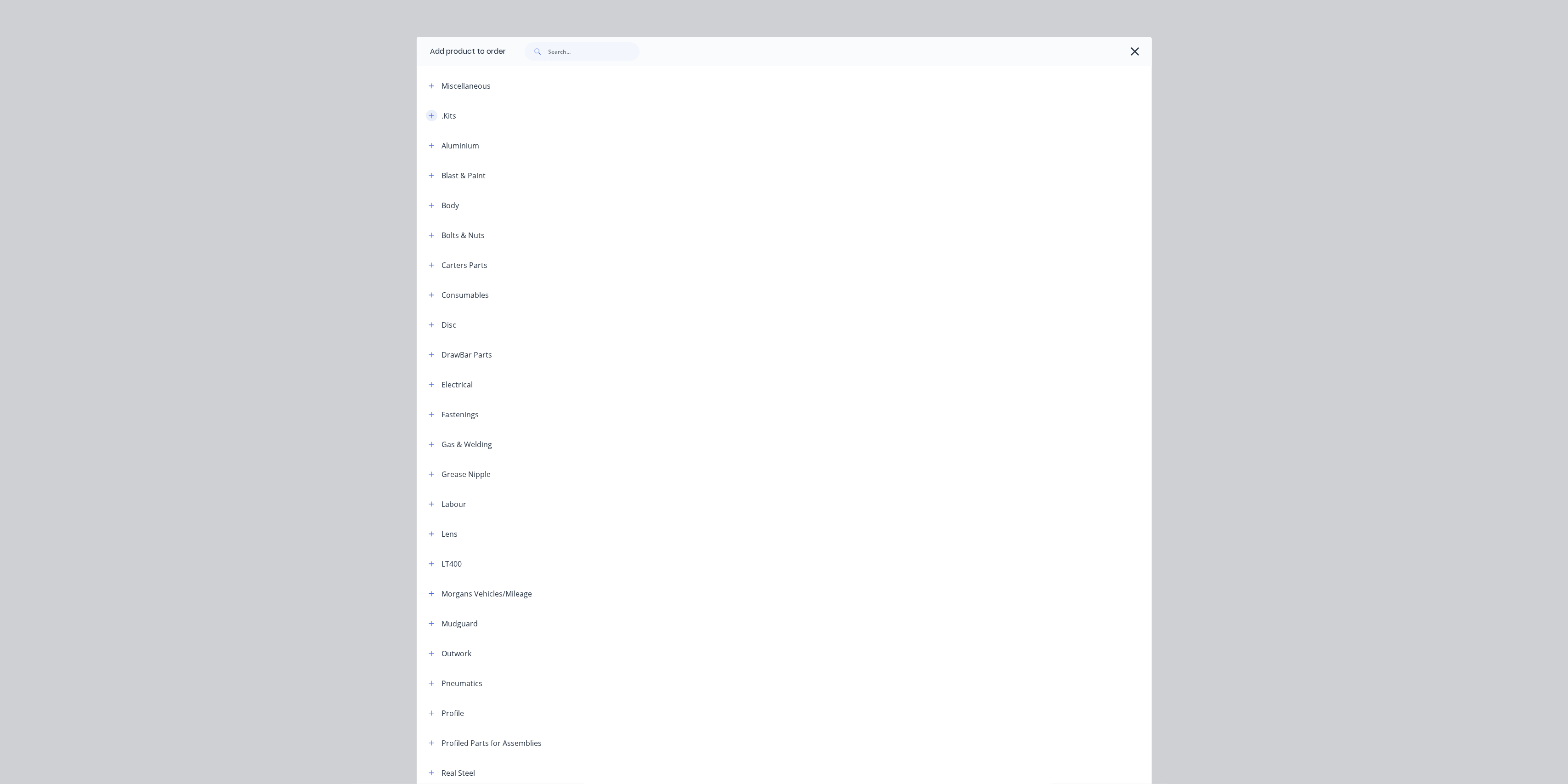
click at [427, 110] on button "button" at bounding box center [432, 116] width 12 height 12
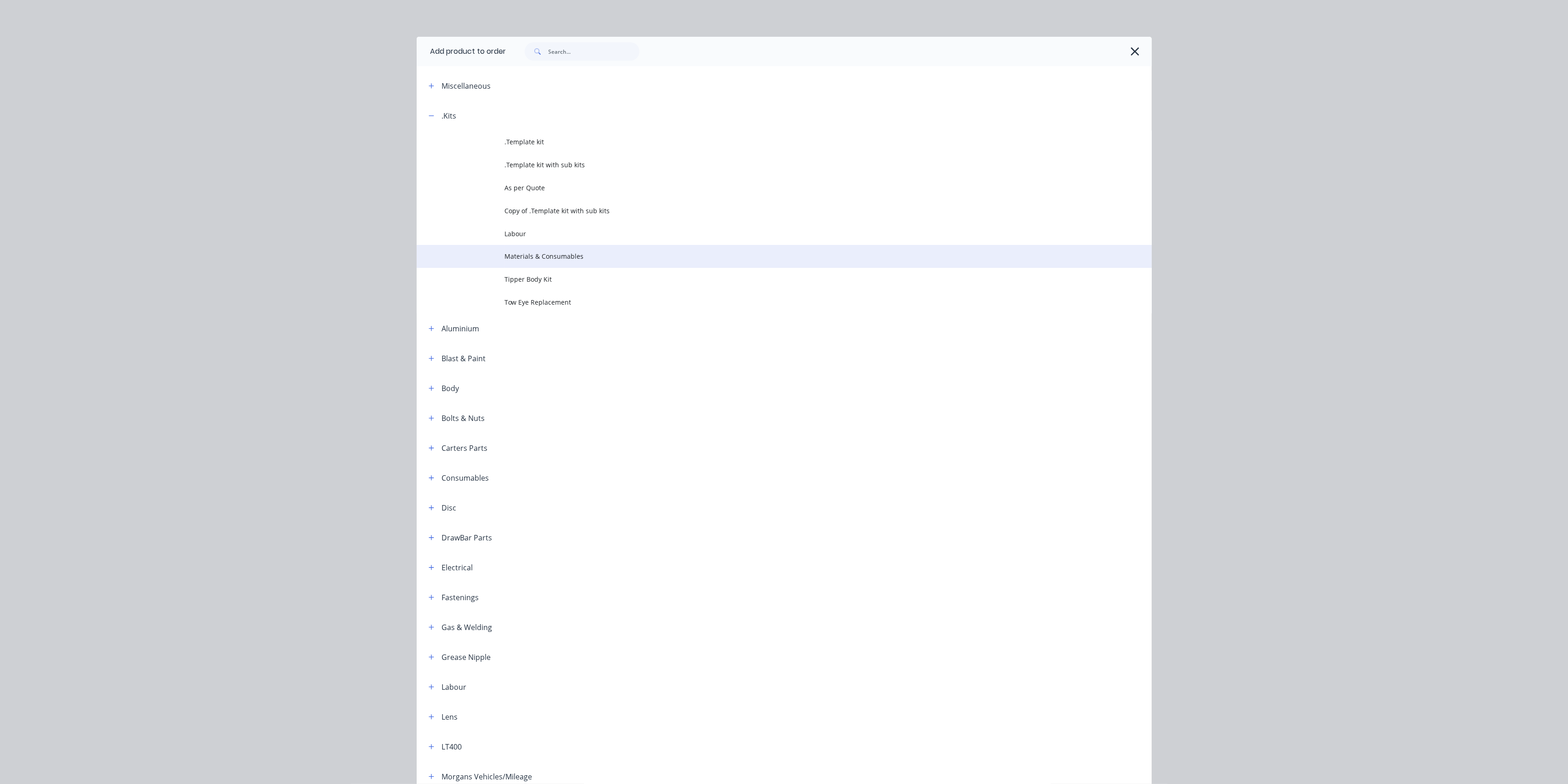
click at [555, 250] on td "Materials & Consumables" at bounding box center [828, 256] width 647 height 23
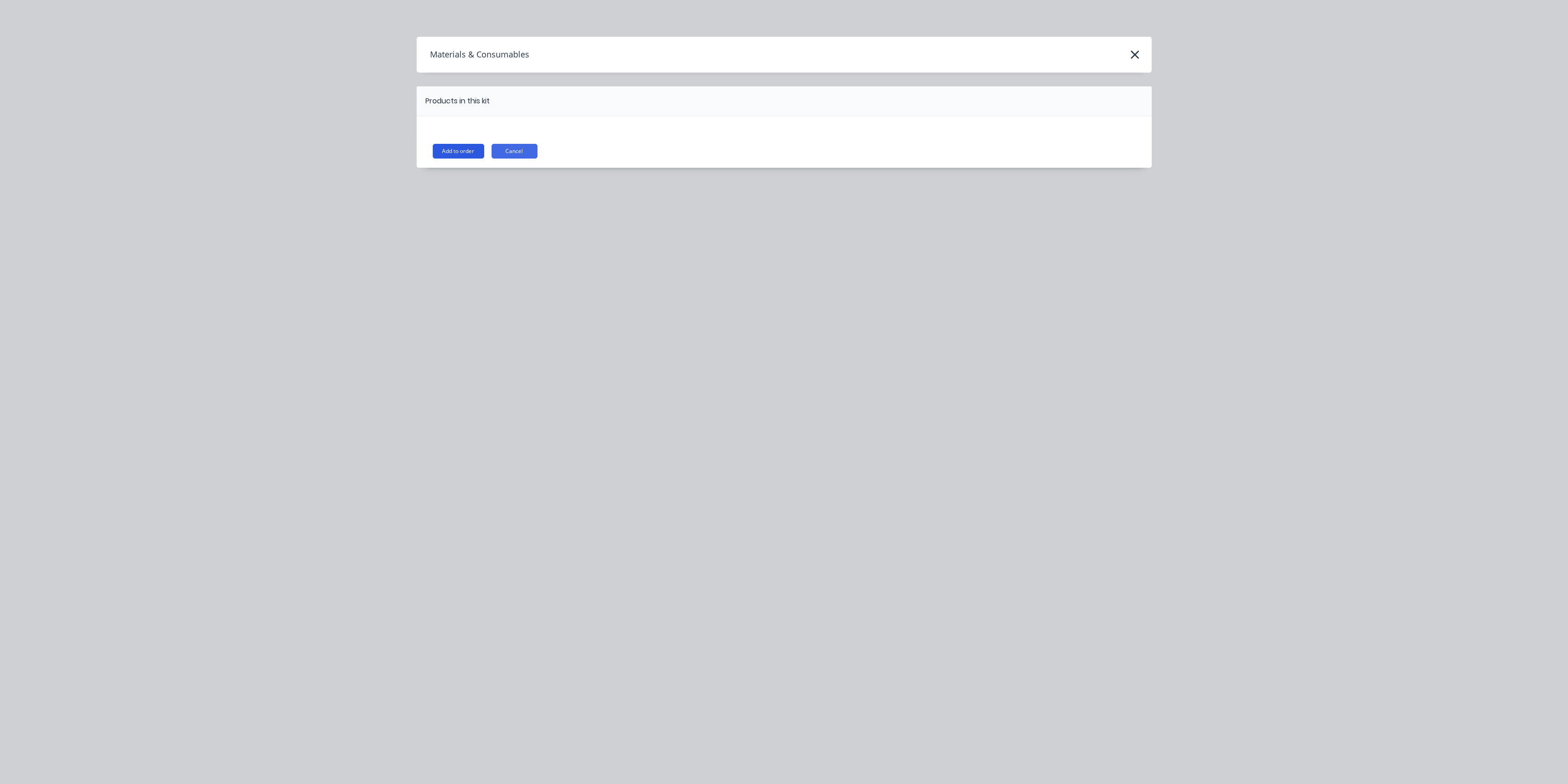
click at [440, 152] on button "Add to order" at bounding box center [458, 151] width 52 height 15
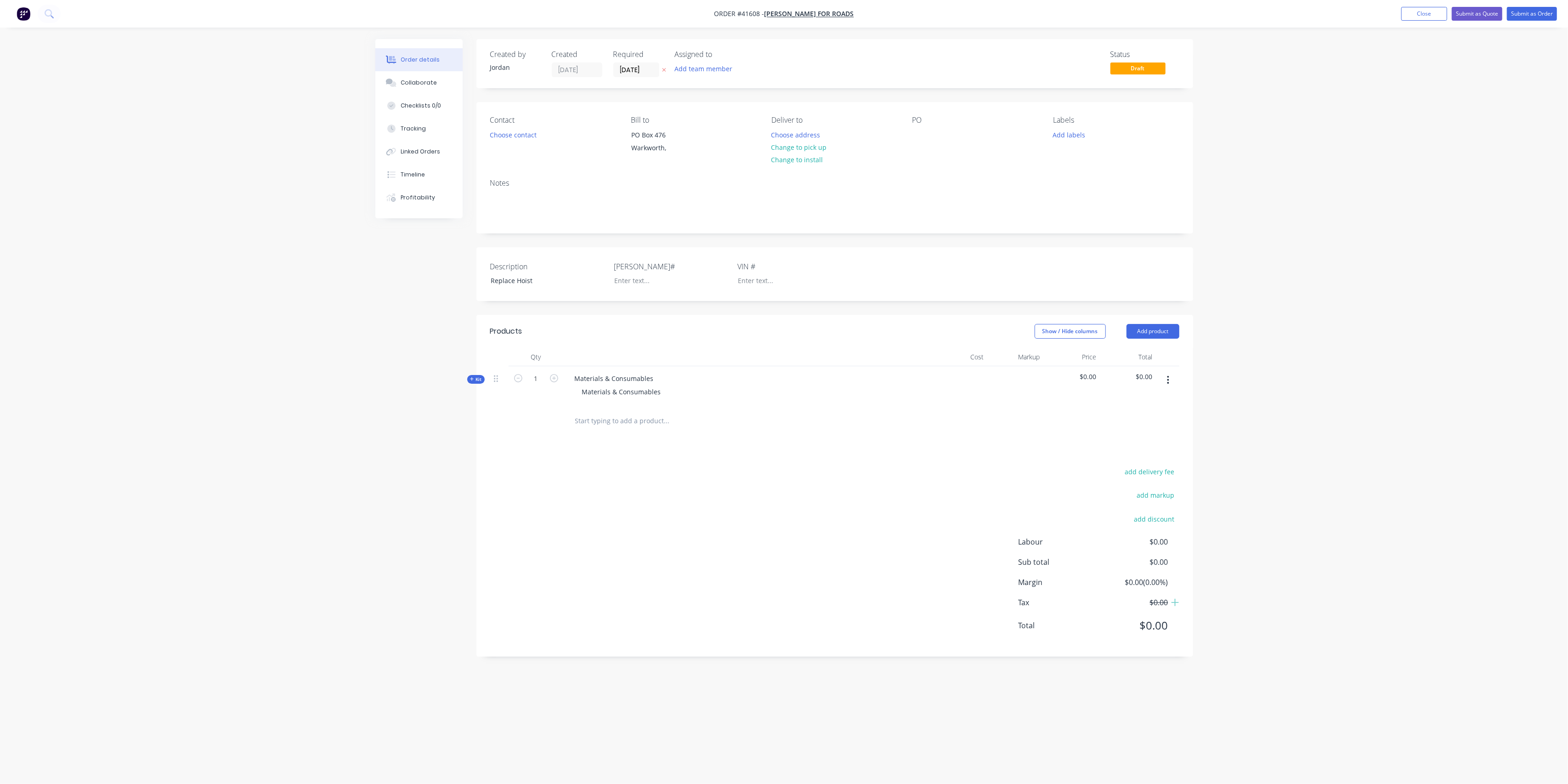
click at [620, 273] on div "[PERSON_NAME]#" at bounding box center [672, 274] width 115 height 26
click at [625, 279] on div at bounding box center [664, 280] width 115 height 13
click at [838, 481] on div "add delivery fee add markup add discount Labour $0.00 Sub total $0.00 Margin $0…" at bounding box center [834, 553] width 689 height 177
click at [1145, 330] on button "Add product" at bounding box center [1152, 331] width 53 height 15
click at [1128, 353] on div "Product catalogue" at bounding box center [1135, 354] width 71 height 13
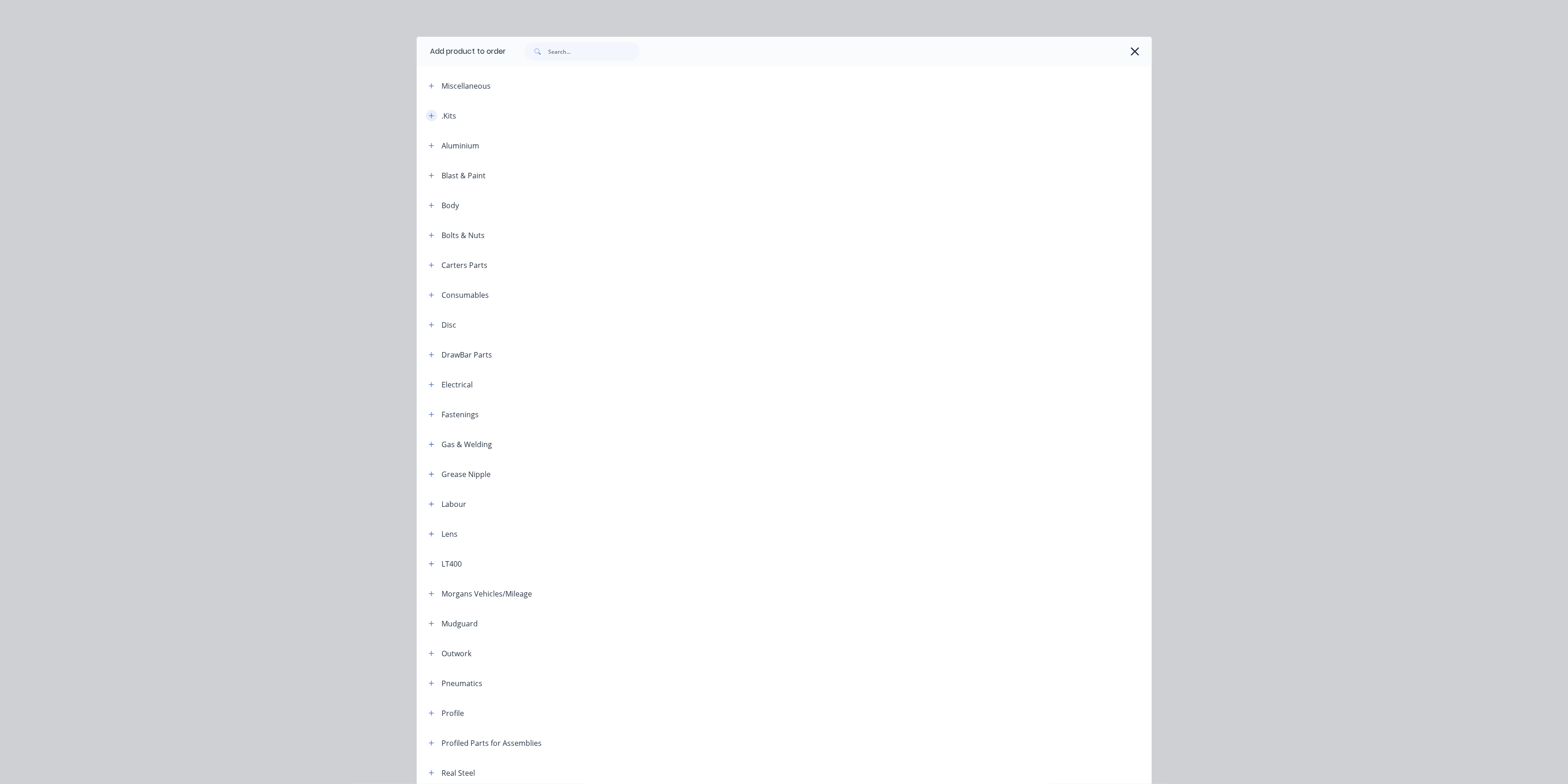
click at [429, 114] on icon "button" at bounding box center [431, 116] width 5 height 7
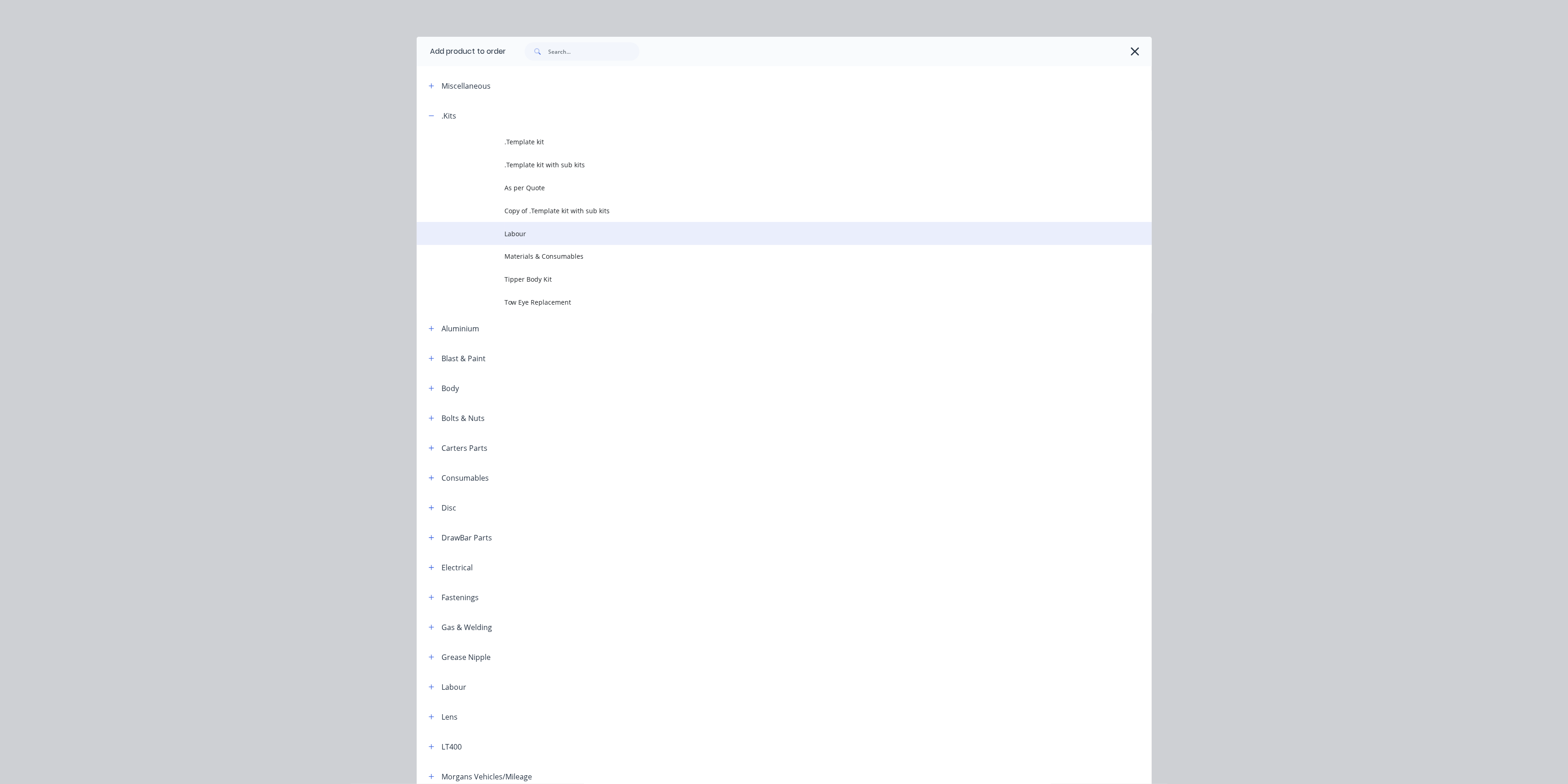
click at [536, 237] on span "Labour" at bounding box center [764, 233] width 517 height 10
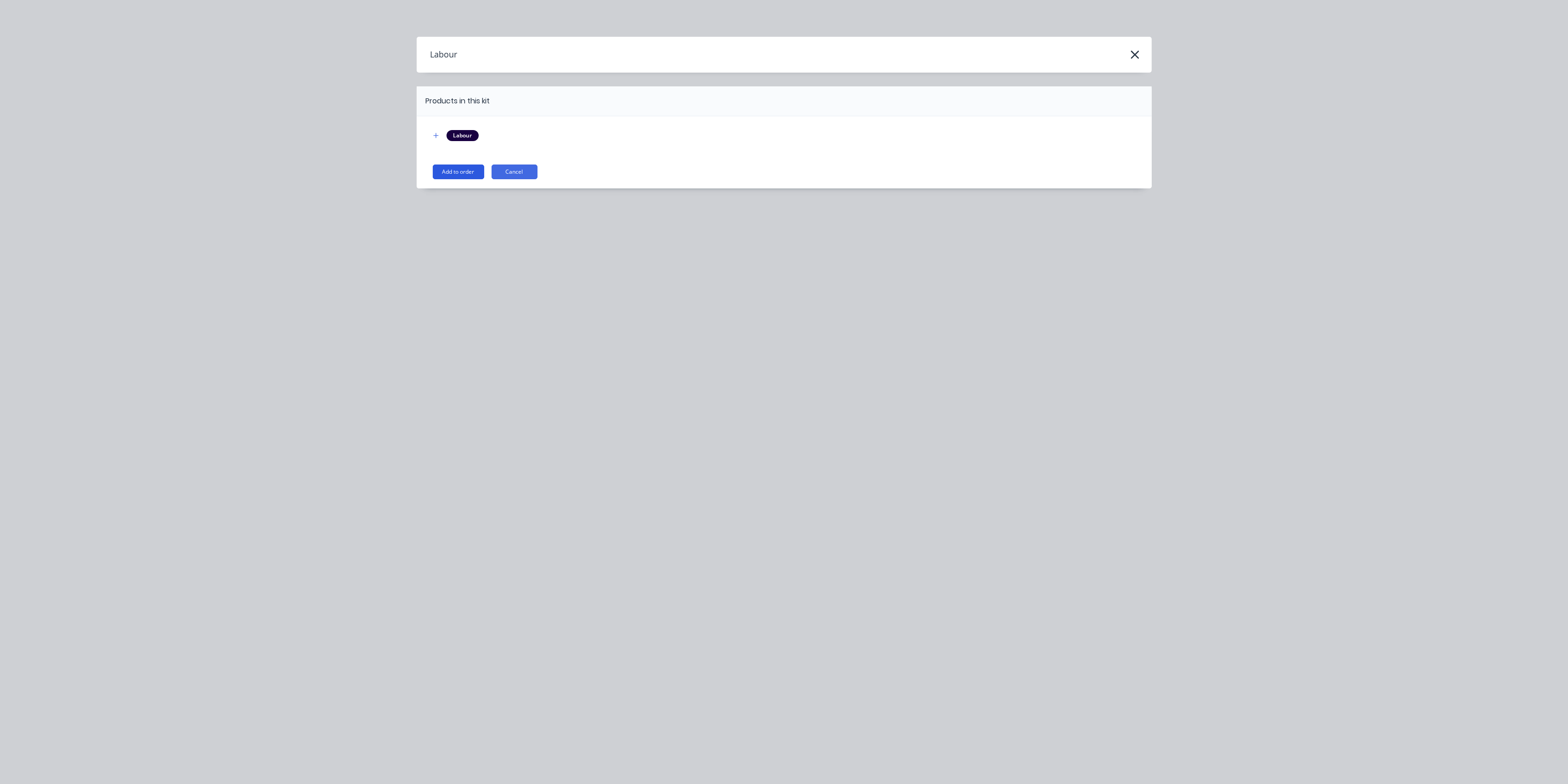
click at [456, 165] on button "Add to order" at bounding box center [458, 172] width 52 height 15
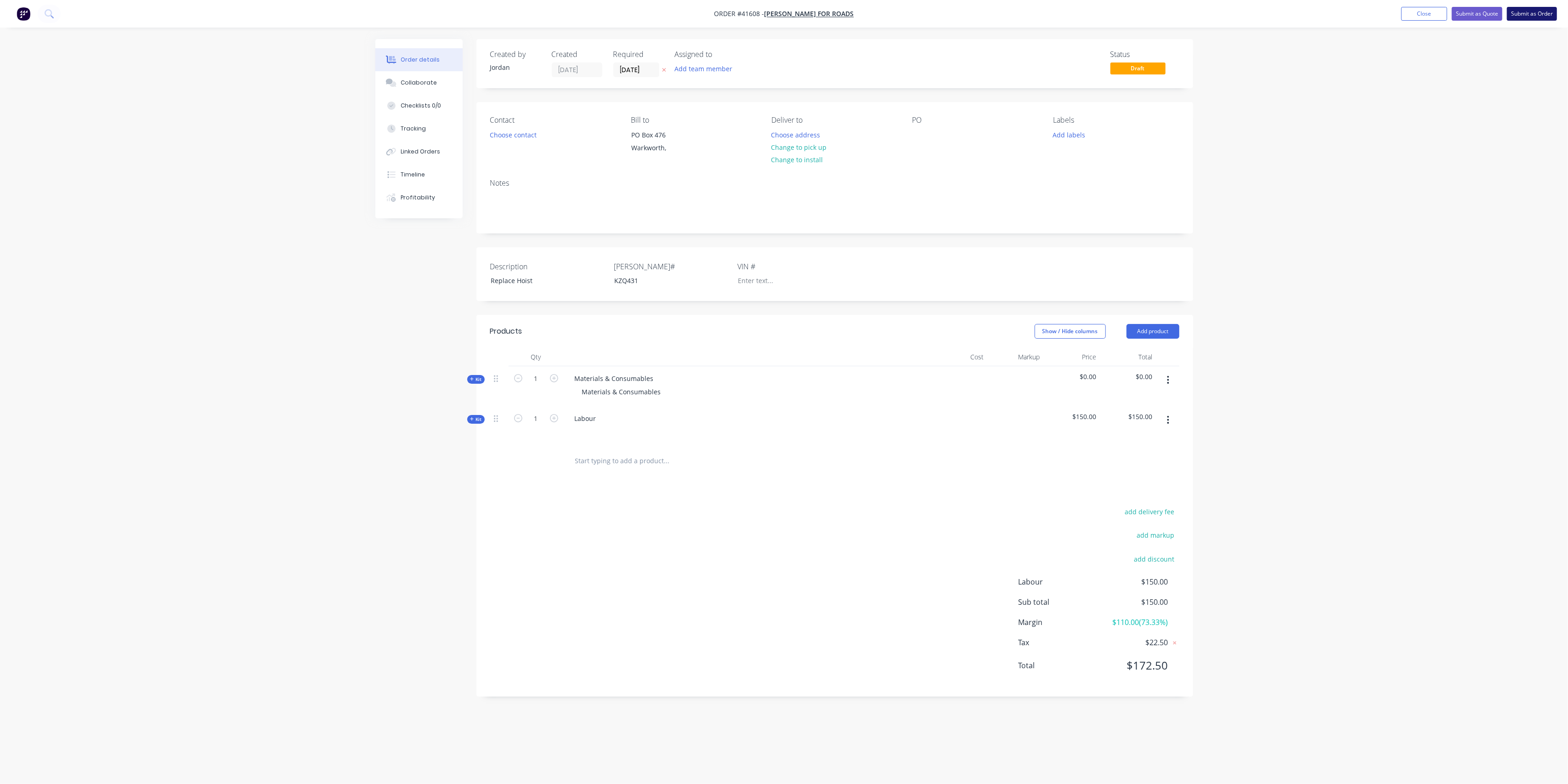
click at [1533, 11] on button "Submit as Order" at bounding box center [1532, 14] width 50 height 14
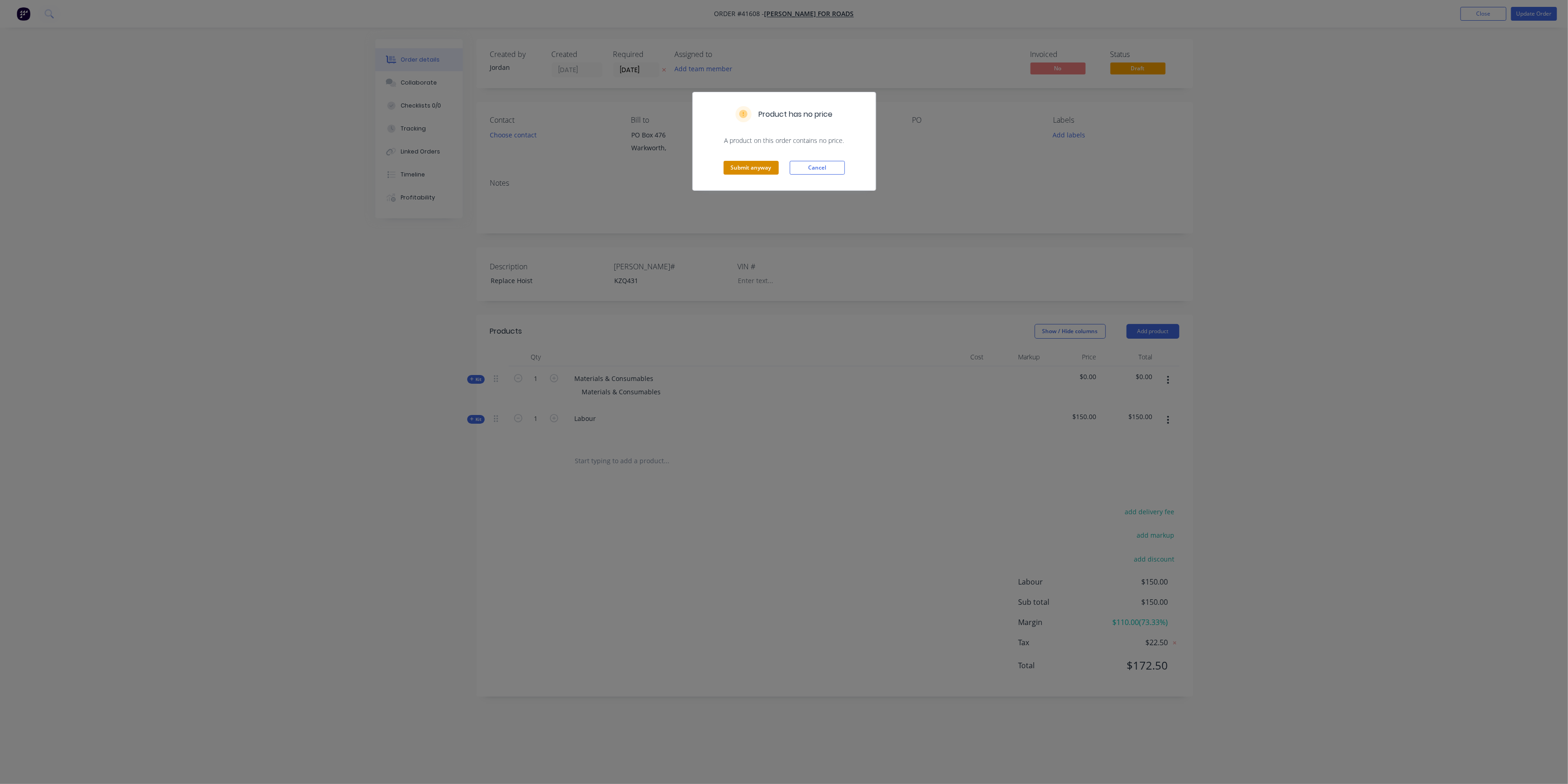
click at [759, 167] on button "Submit anyway" at bounding box center [751, 167] width 55 height 14
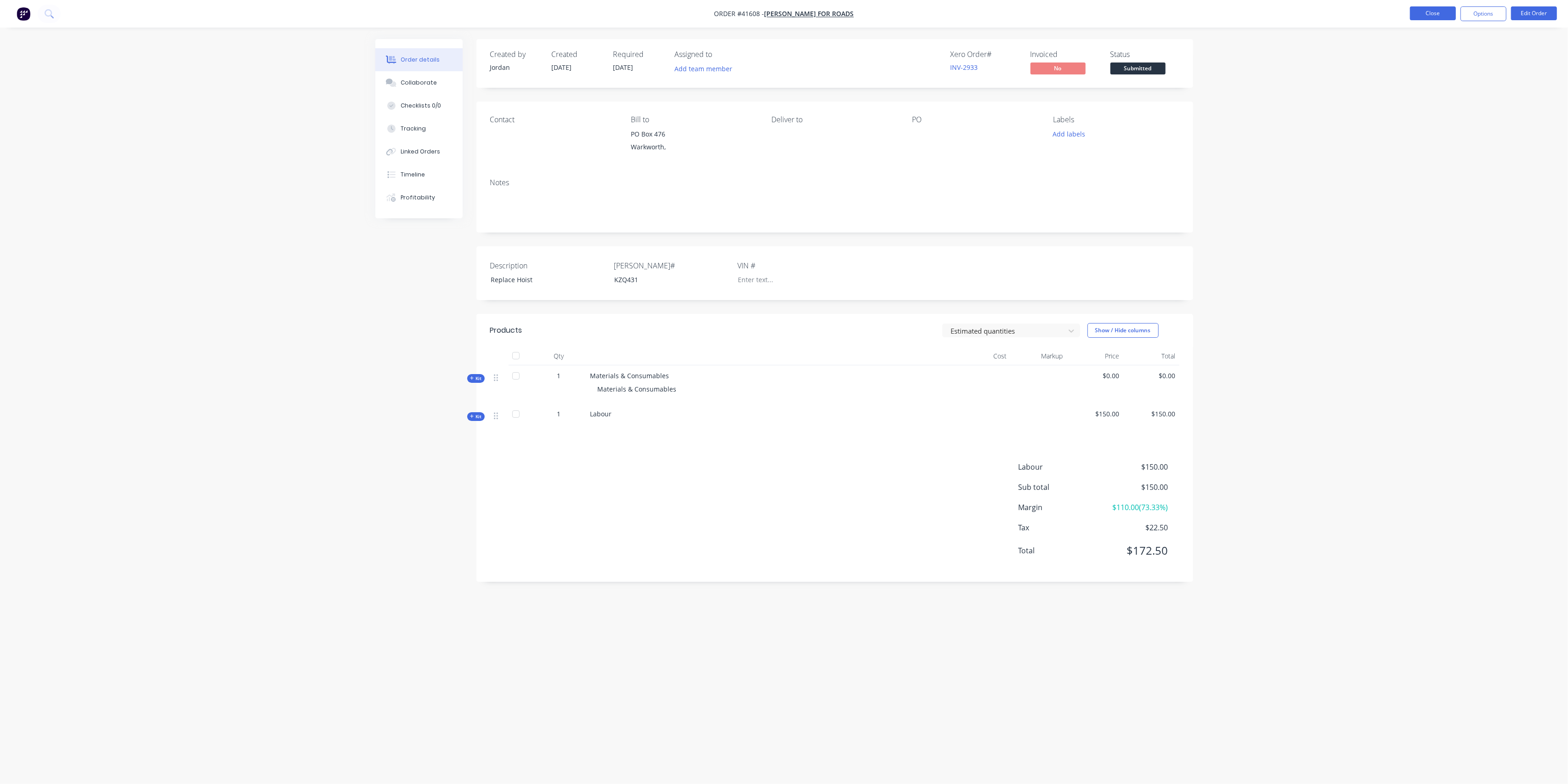
click at [1427, 12] on button "Close" at bounding box center [1433, 13] width 46 height 14
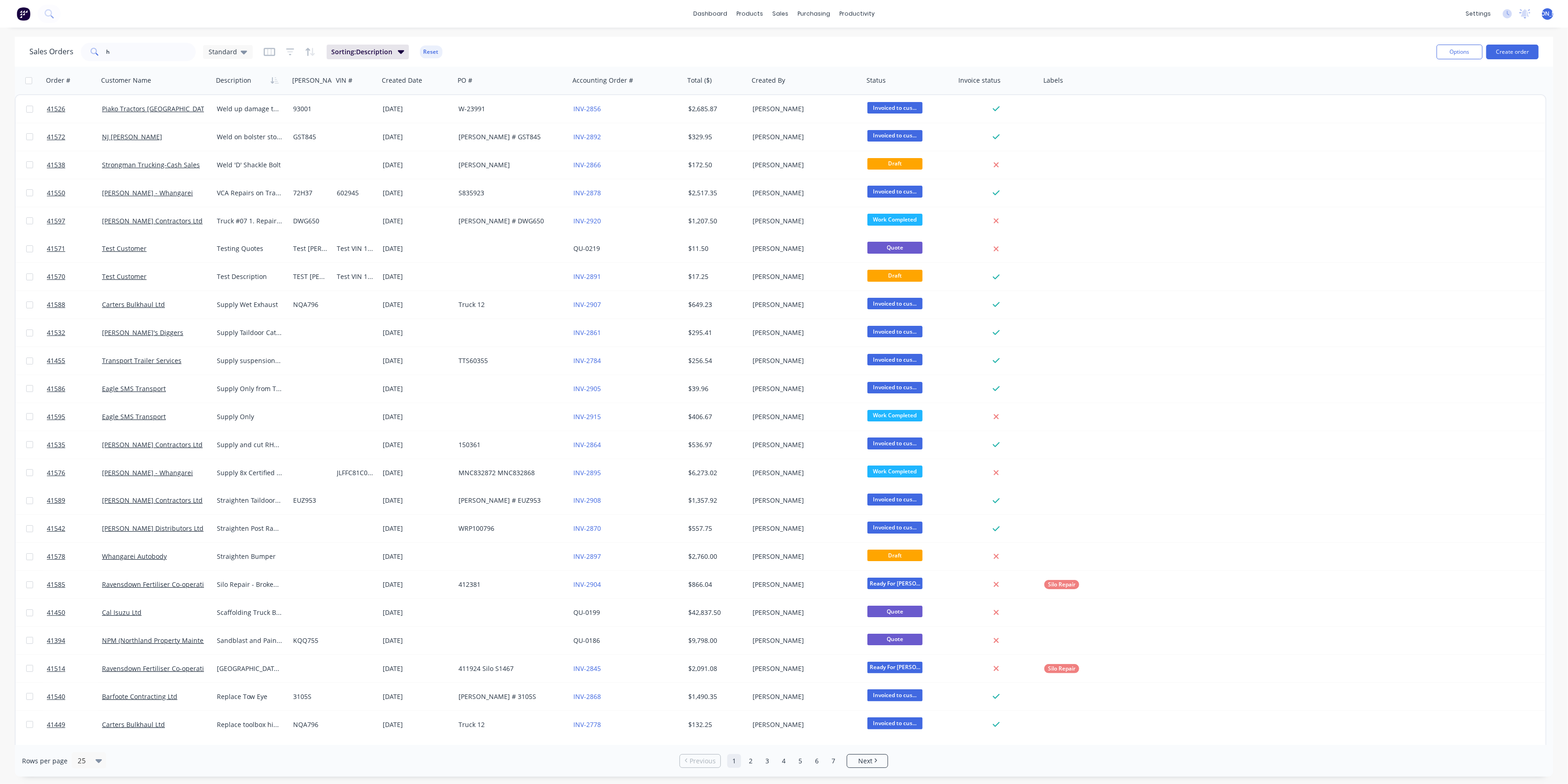
click at [103, 52] on span at bounding box center [93, 52] width 25 height 18
drag, startPoint x: 120, startPoint y: 49, endPoint x: 128, endPoint y: 47, distance: 8.2
click at [120, 49] on input "h" at bounding box center [151, 52] width 90 height 18
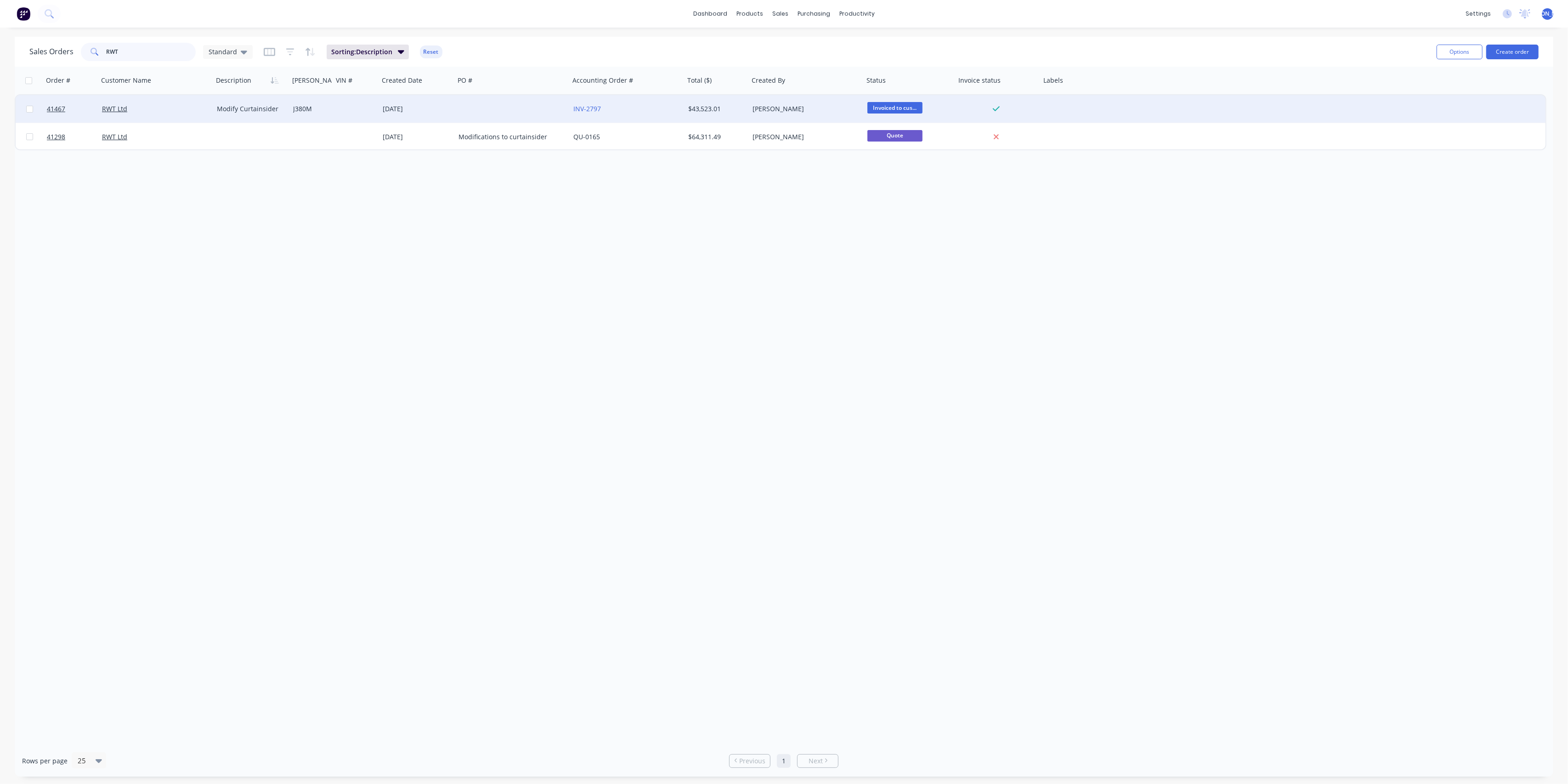
type input "RWT"
click at [167, 116] on div "RWT Ltd" at bounding box center [156, 109] width 115 height 27
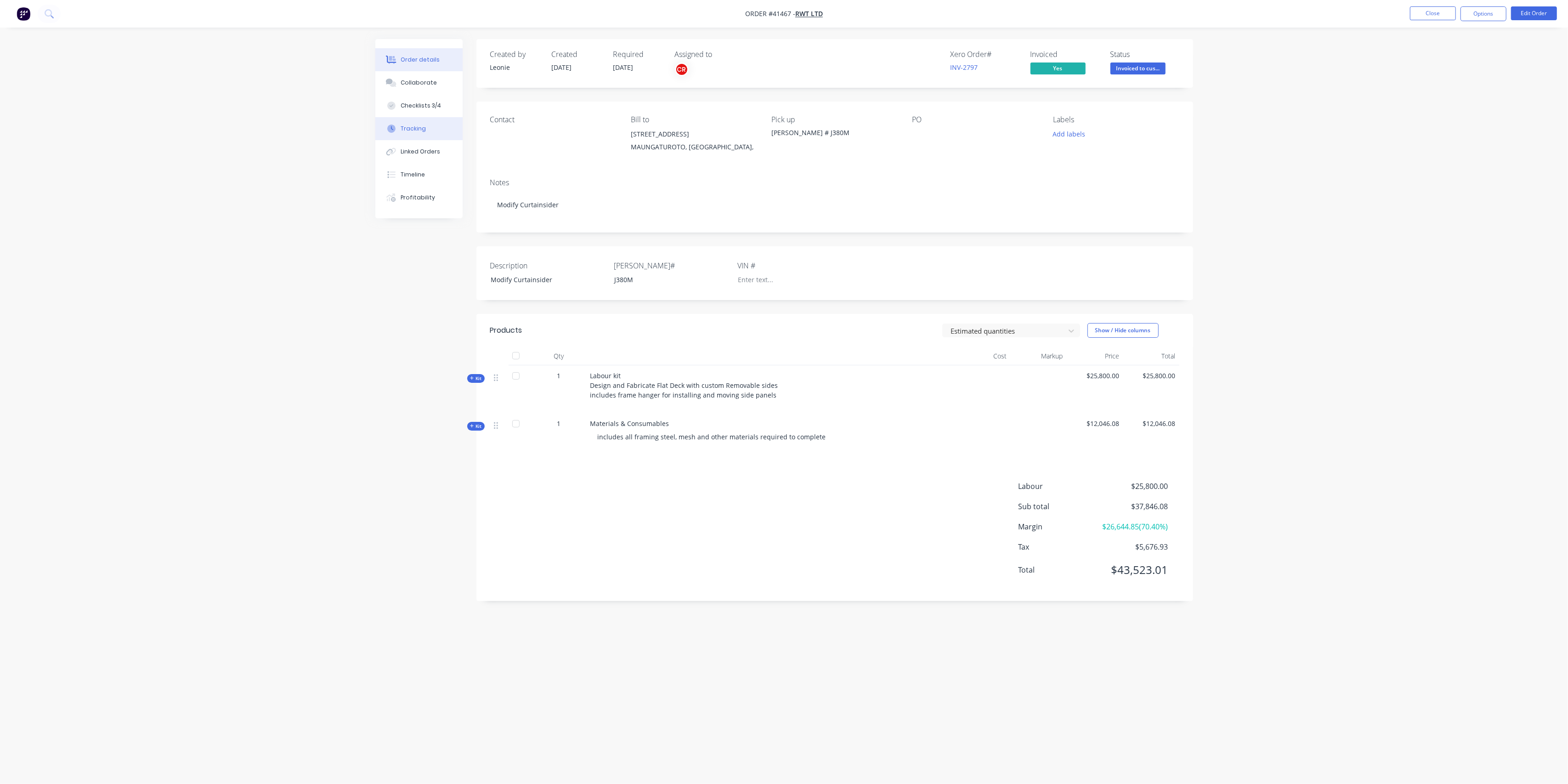
click at [429, 131] on button "Tracking" at bounding box center [419, 128] width 88 height 23
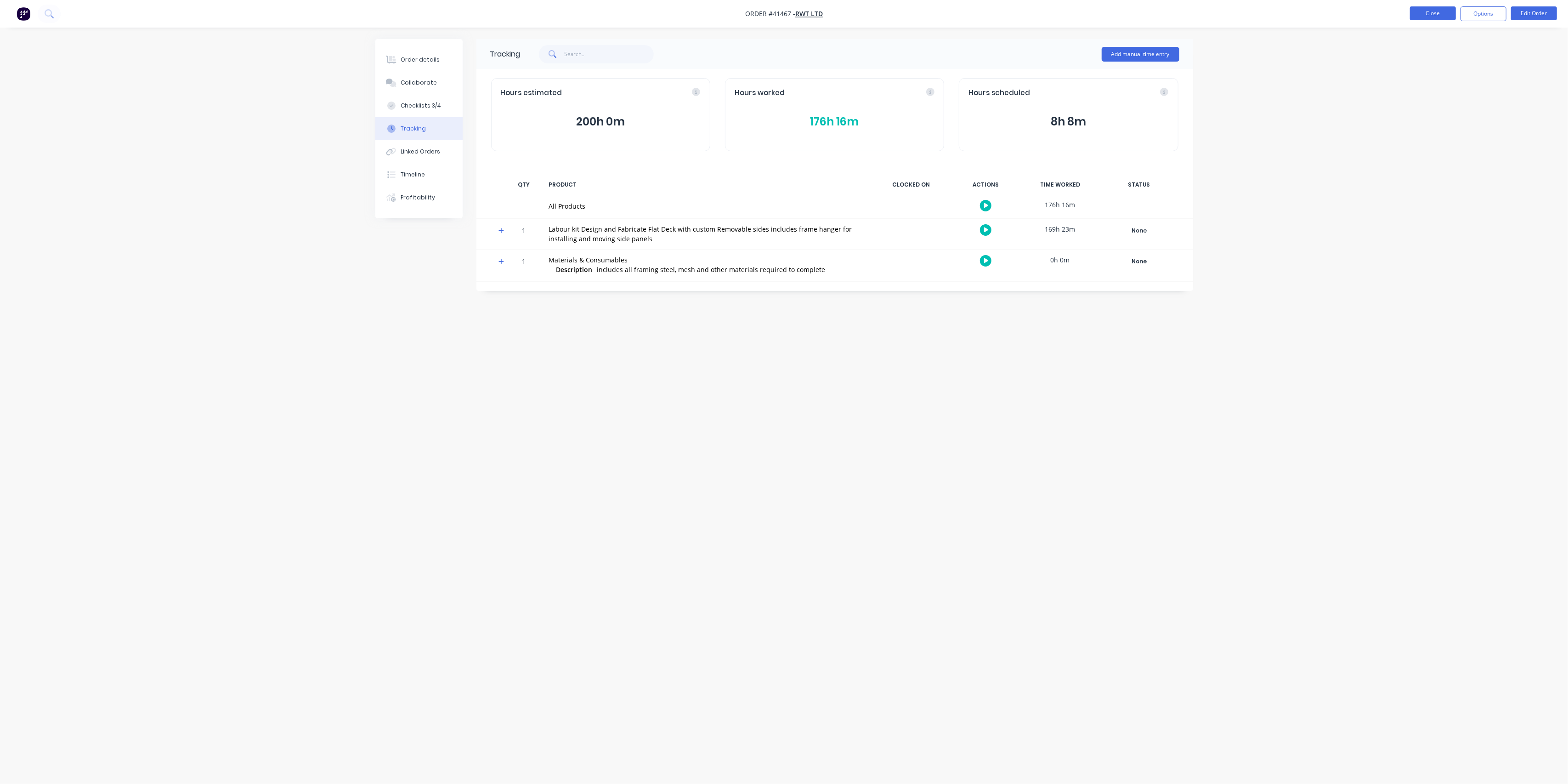
click at [1428, 13] on button "Close" at bounding box center [1433, 13] width 46 height 14
